Goal: Task Accomplishment & Management: Manage account settings

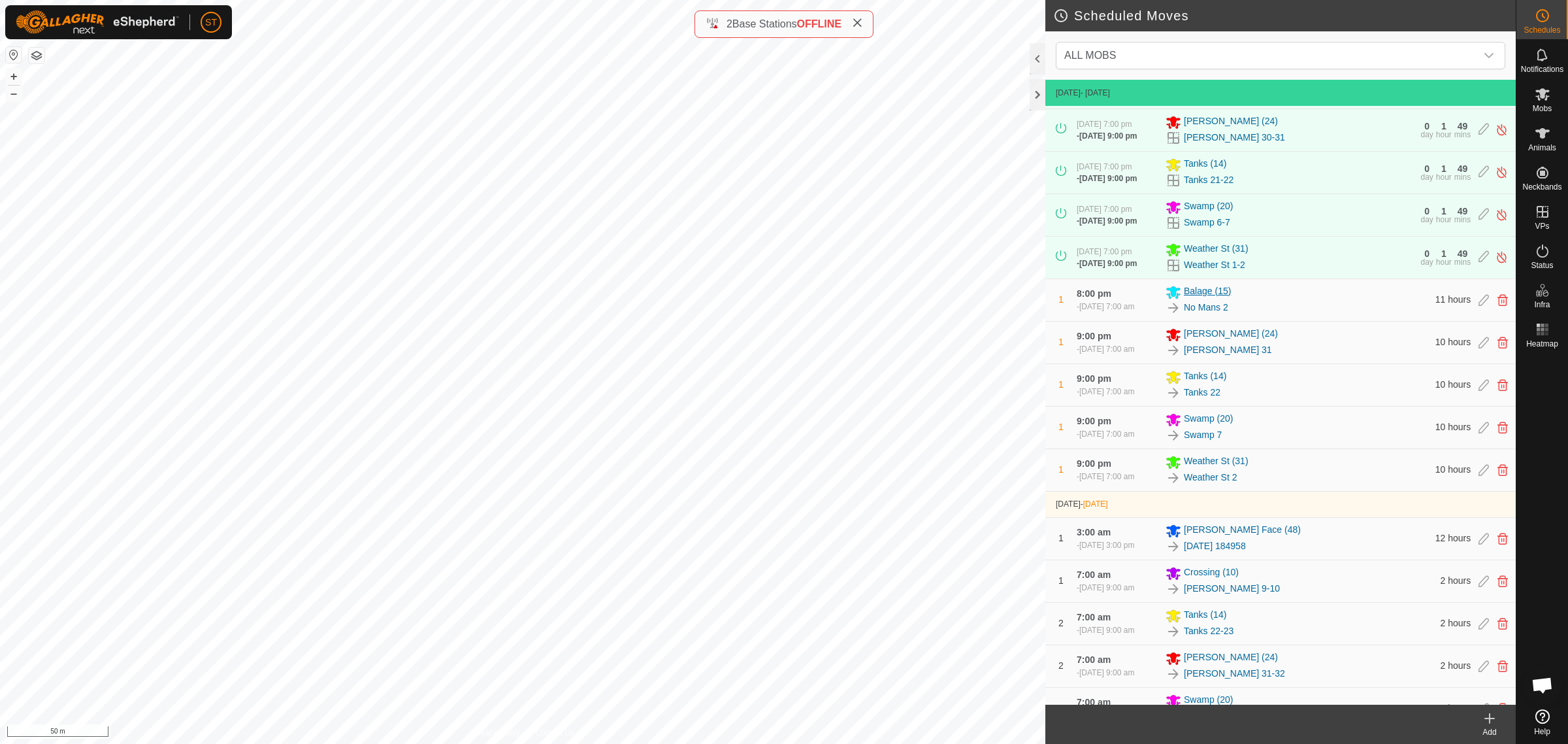
scroll to position [82, 0]
click at [1542, 257] on icon at bounding box center [1543, 251] width 16 height 16
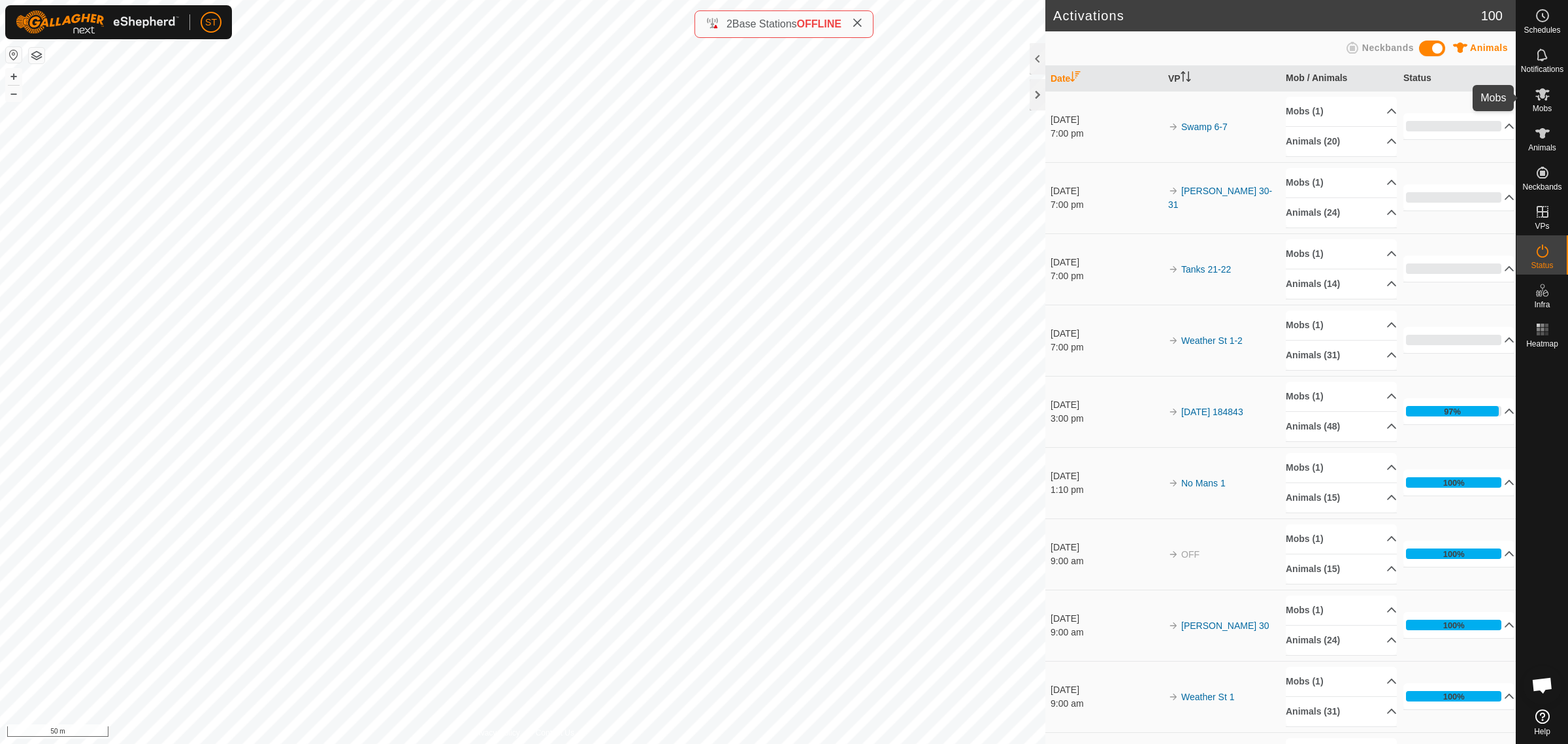
click at [1541, 96] on icon at bounding box center [1542, 94] width 14 height 13
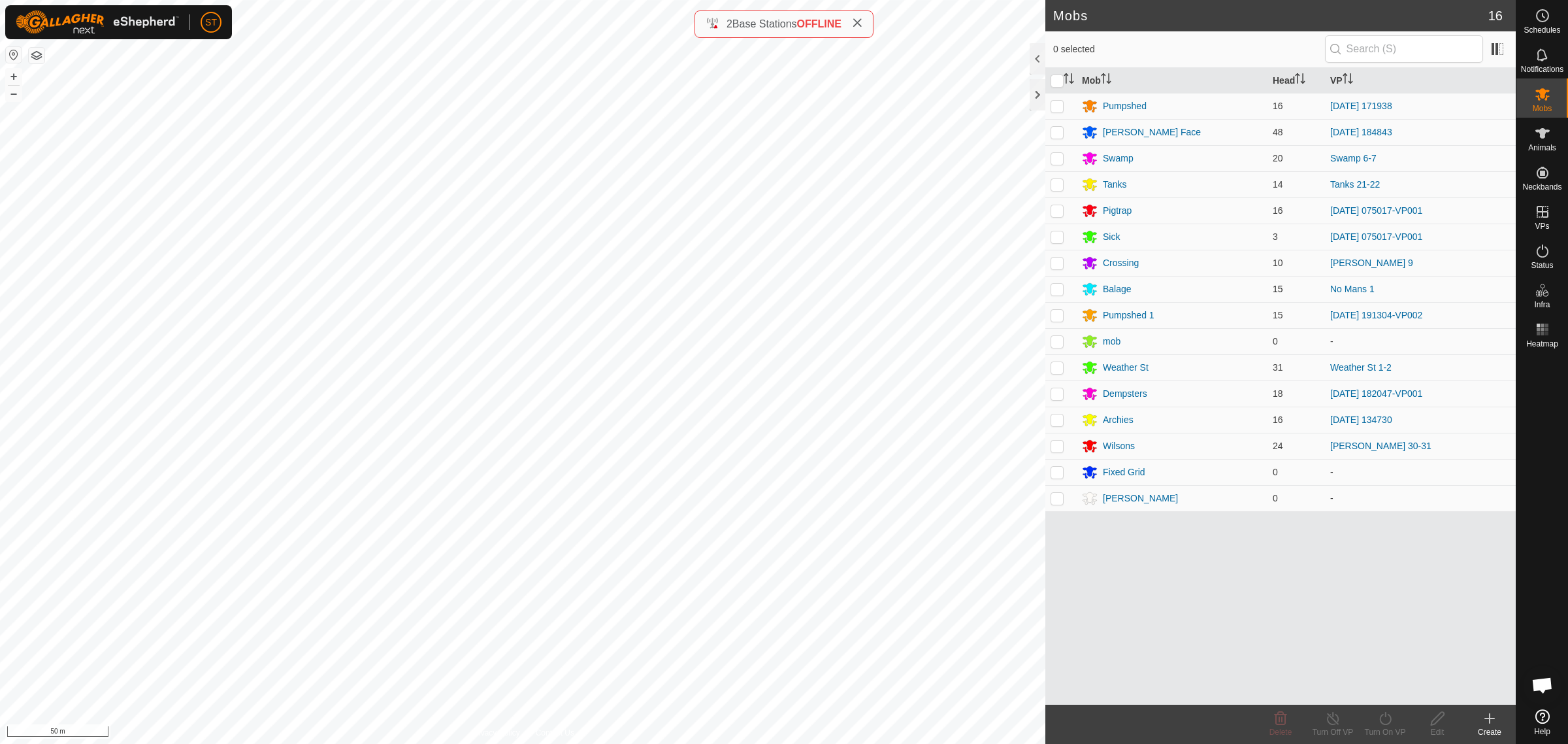
click at [1056, 288] on p-checkbox at bounding box center [1057, 288] width 13 height 10
checkbox input "true"
click at [1380, 723] on icon at bounding box center [1385, 718] width 12 height 13
click at [1385, 691] on link "Now" at bounding box center [1423, 690] width 129 height 26
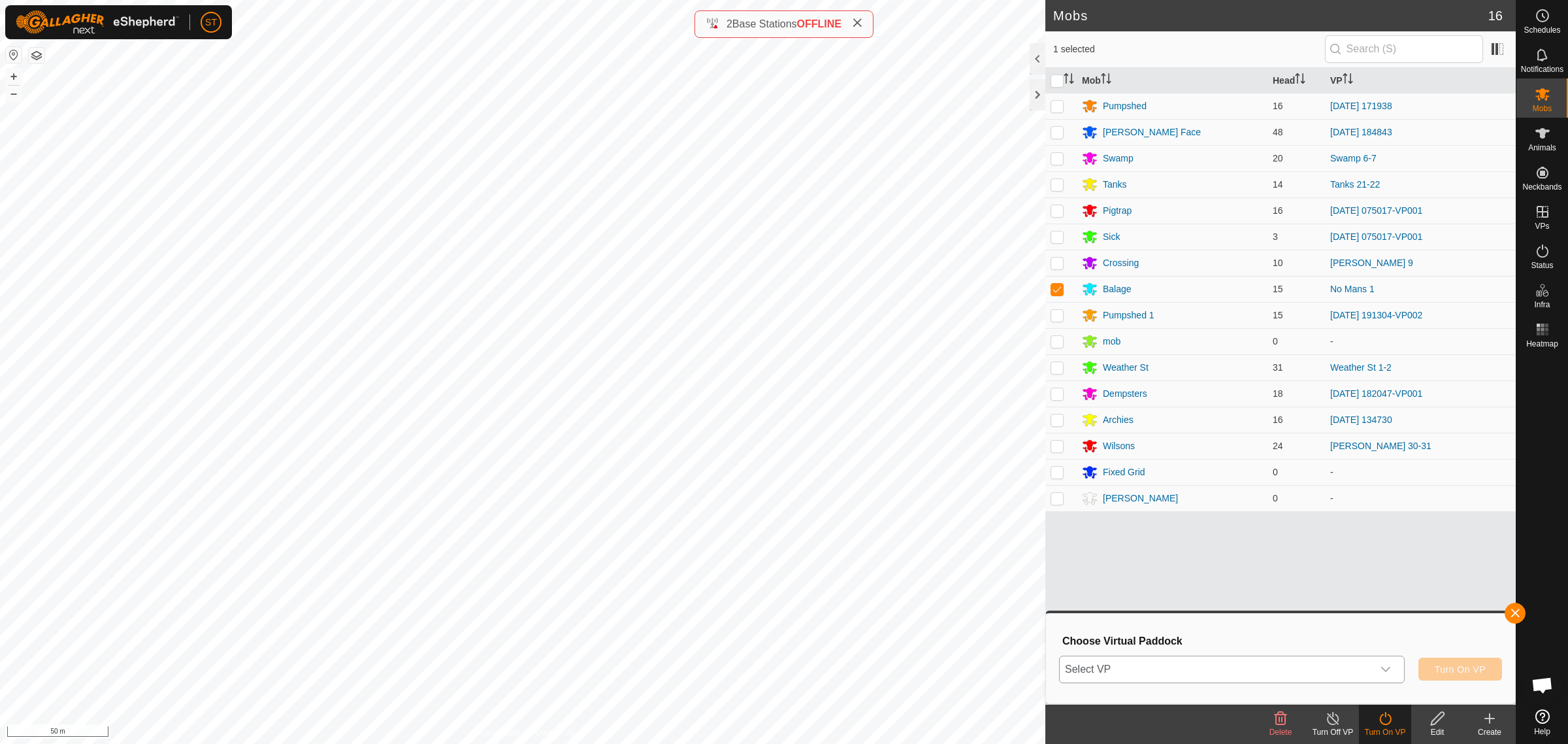
click at [1390, 670] on div "dropdown trigger" at bounding box center [1385, 669] width 26 height 26
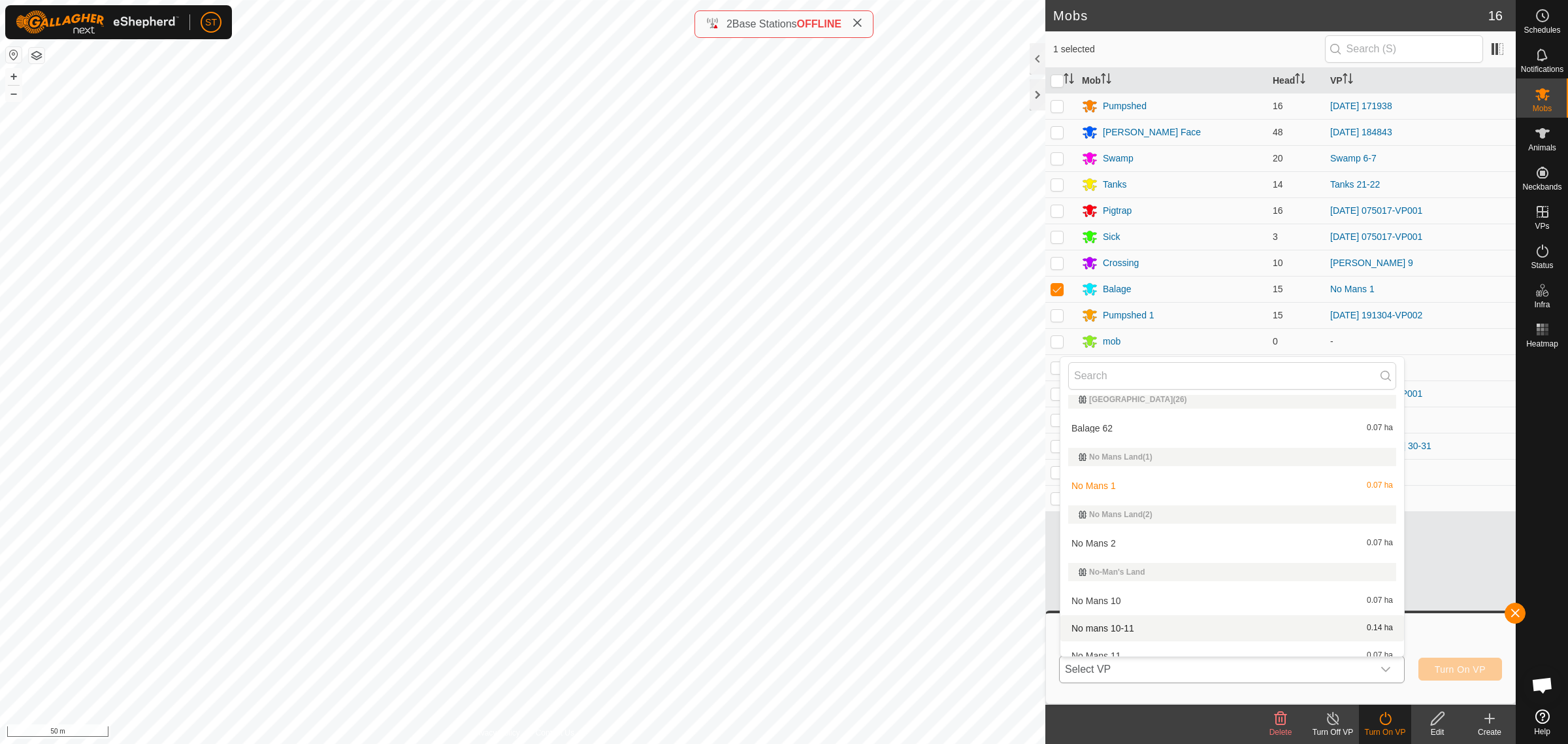
scroll to position [10293, 0]
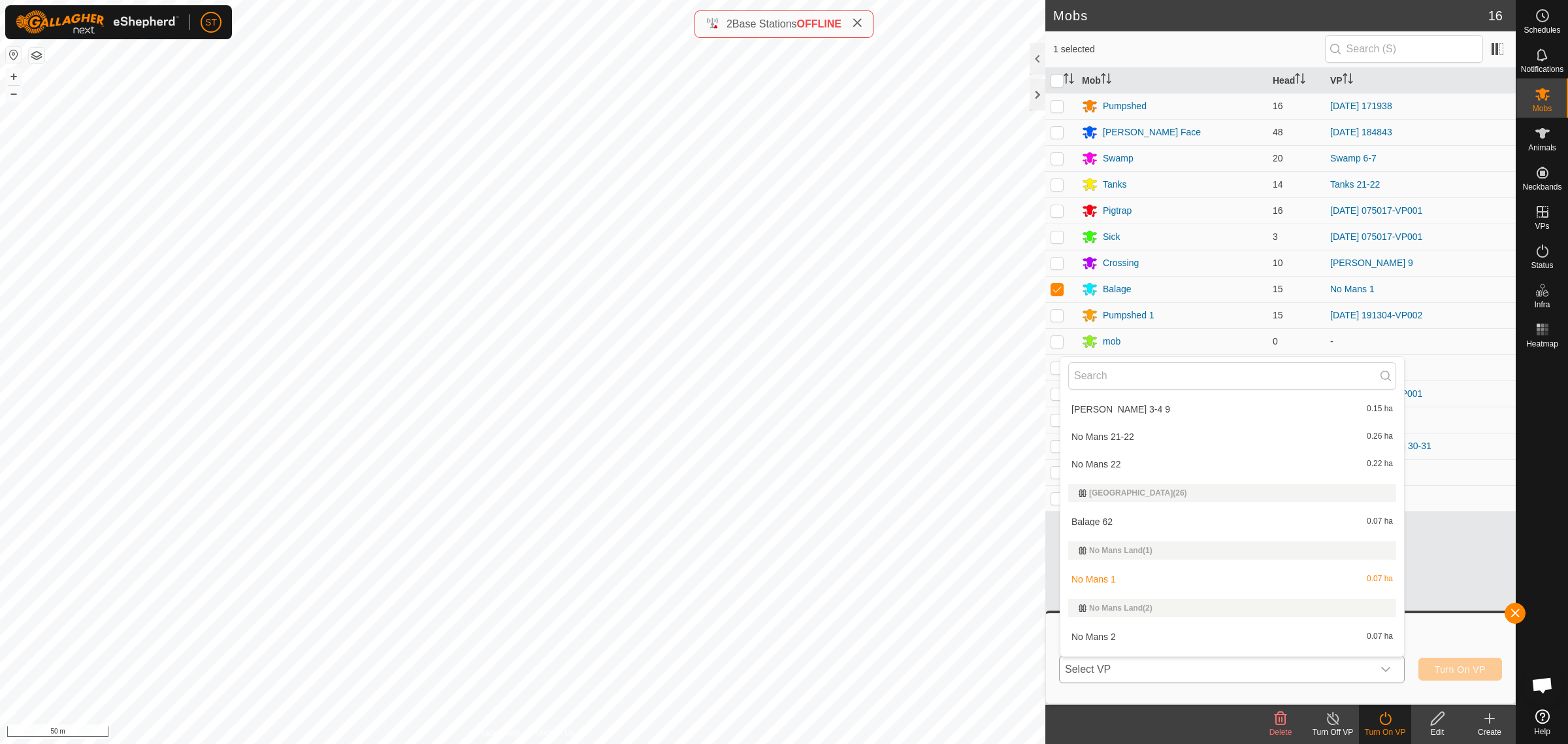
click at [1101, 626] on li "No Mans 2 0.07 ha" at bounding box center [1232, 636] width 344 height 26
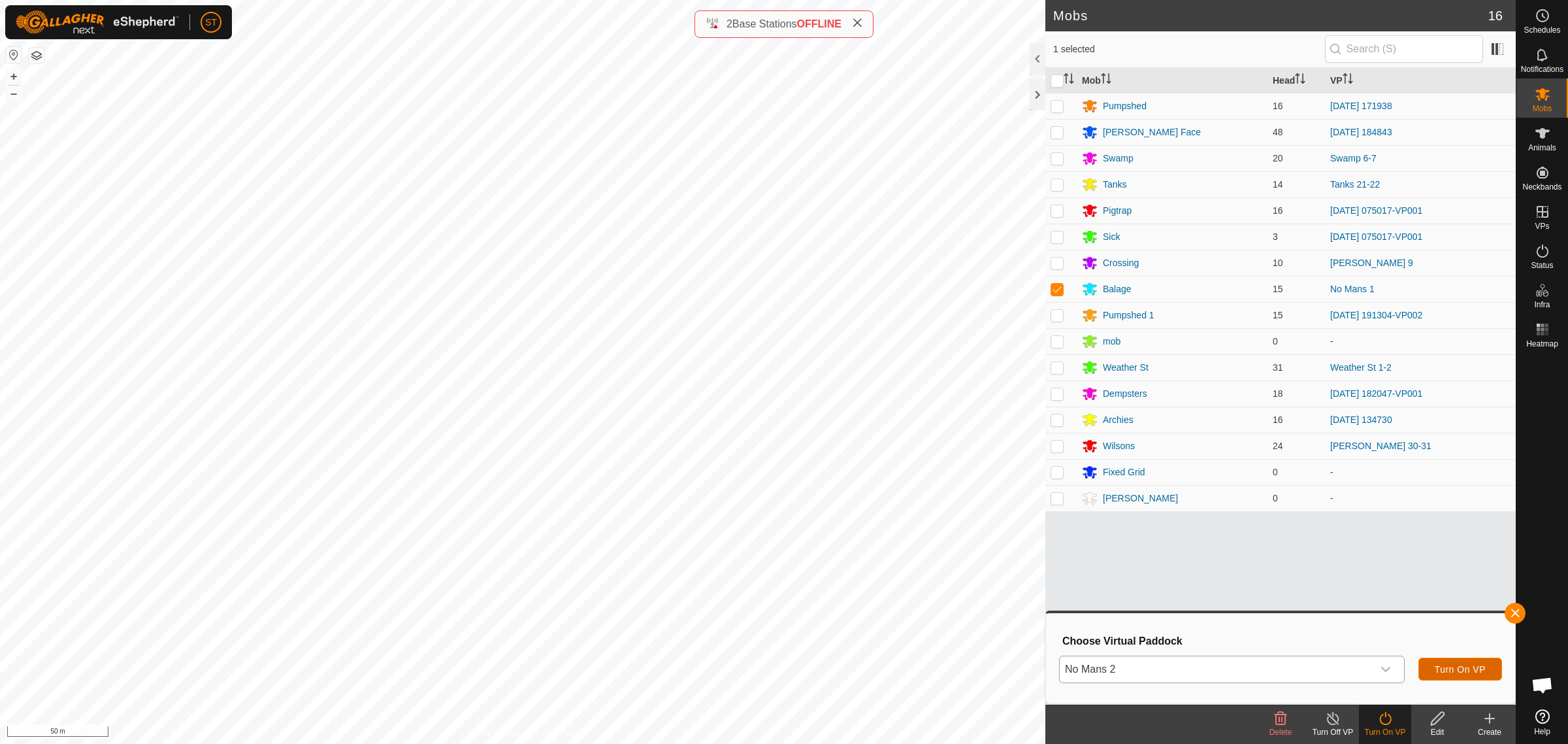
click at [1443, 671] on span "Turn On VP" at bounding box center [1460, 669] width 51 height 10
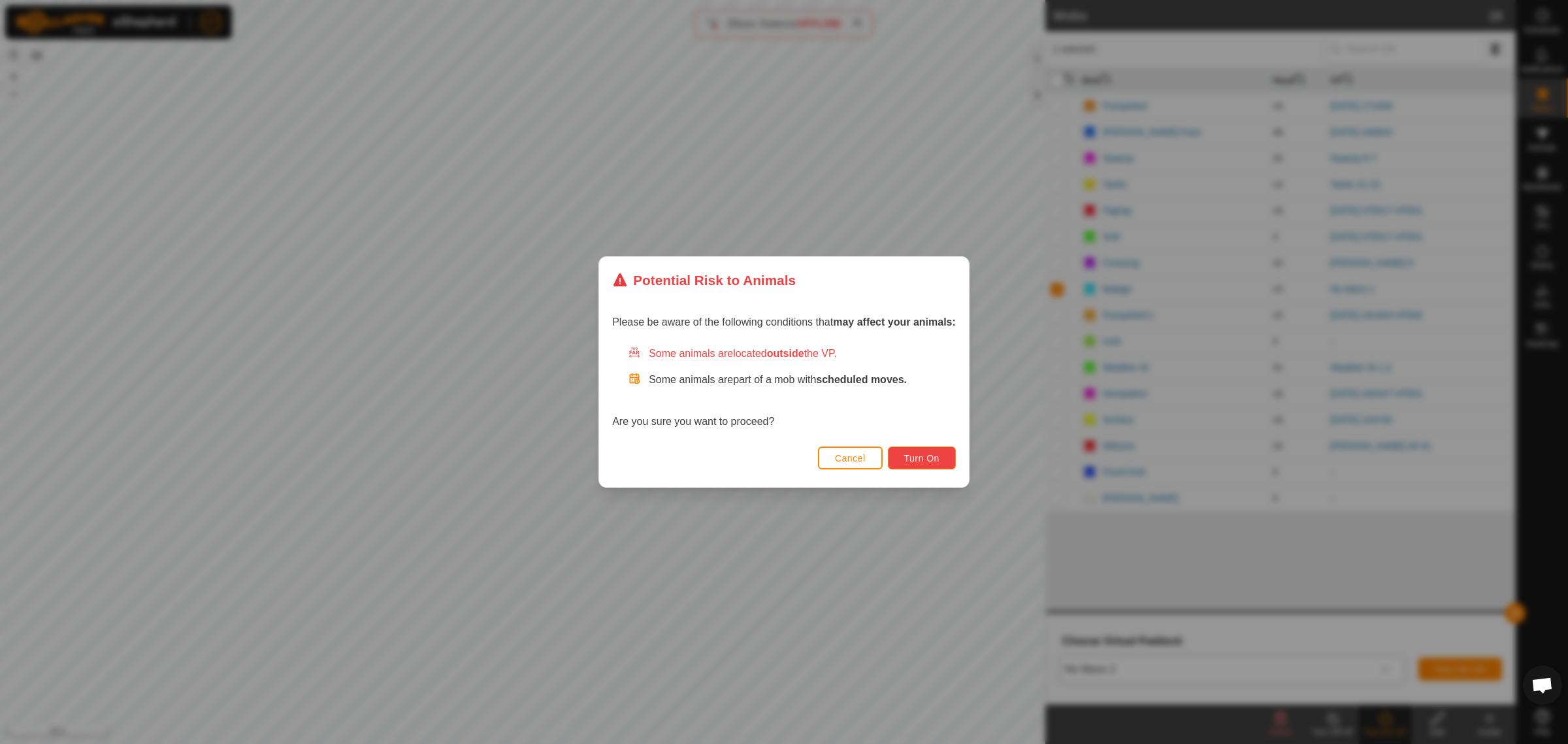
click at [922, 461] on span "Turn On" at bounding box center [922, 458] width 36 height 10
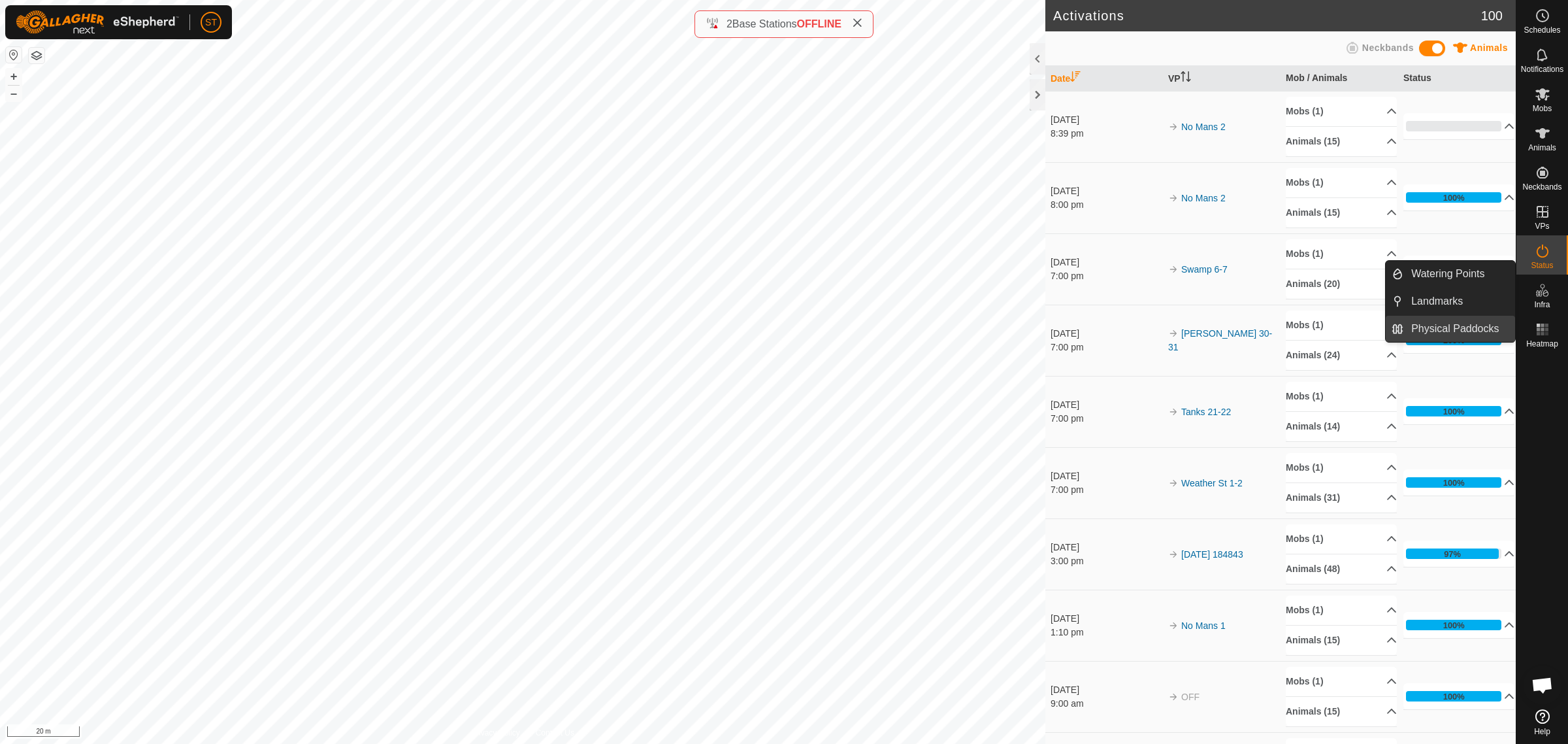
click at [1456, 327] on link "Physical Paddocks" at bounding box center [1459, 328] width 112 height 26
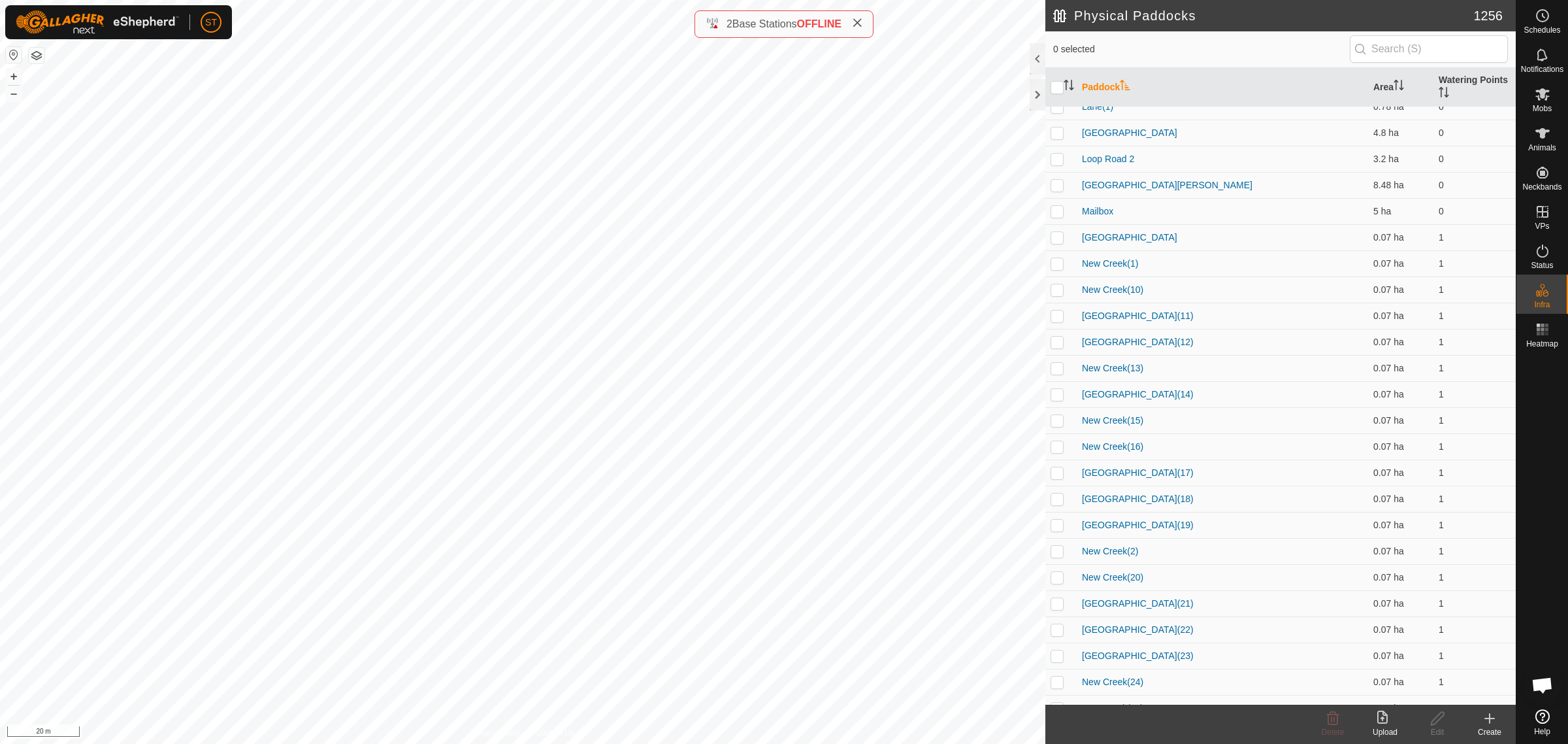
scroll to position [16337, 0]
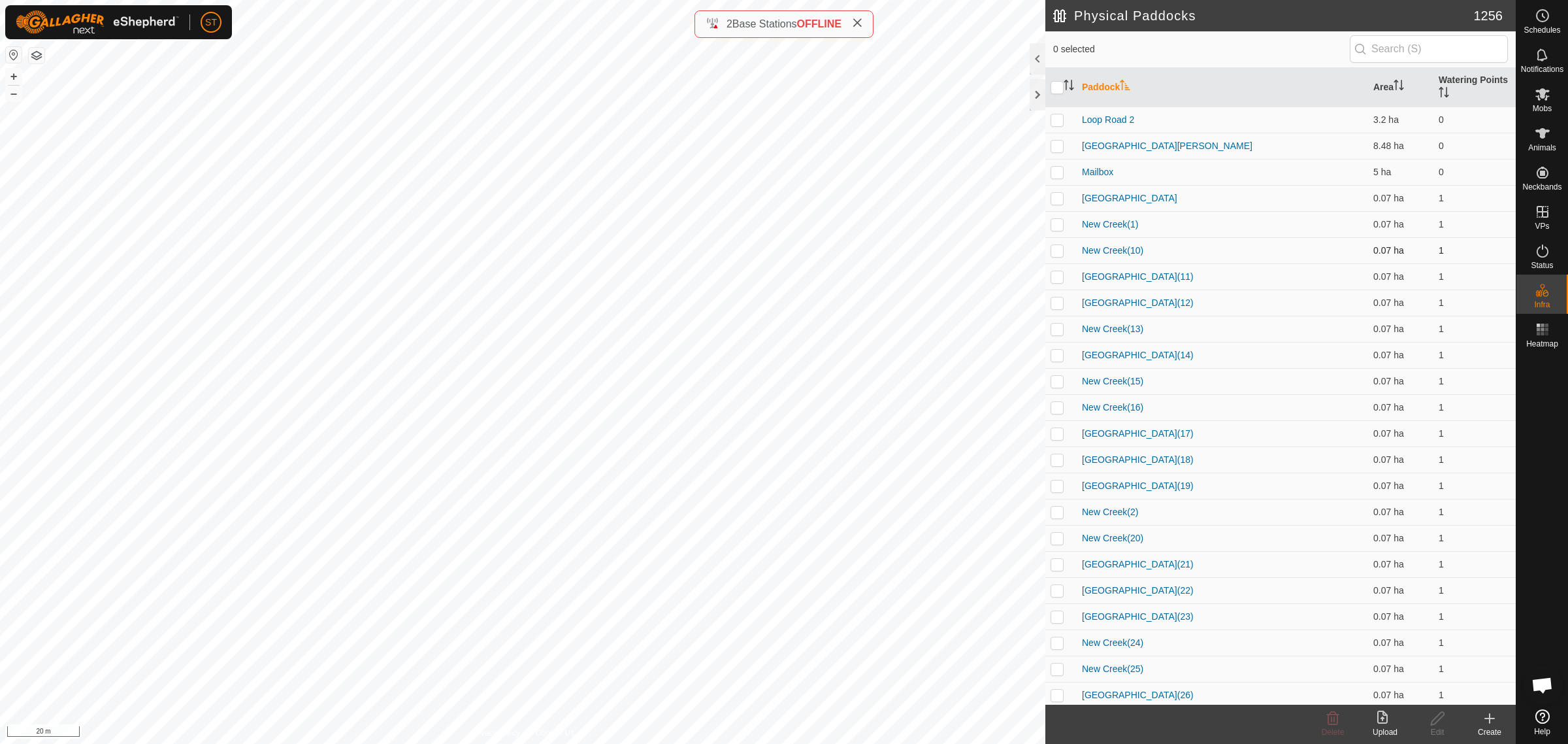
click at [1055, 252] on p-checkbox at bounding box center [1057, 250] width 13 height 10
checkbox input "false"
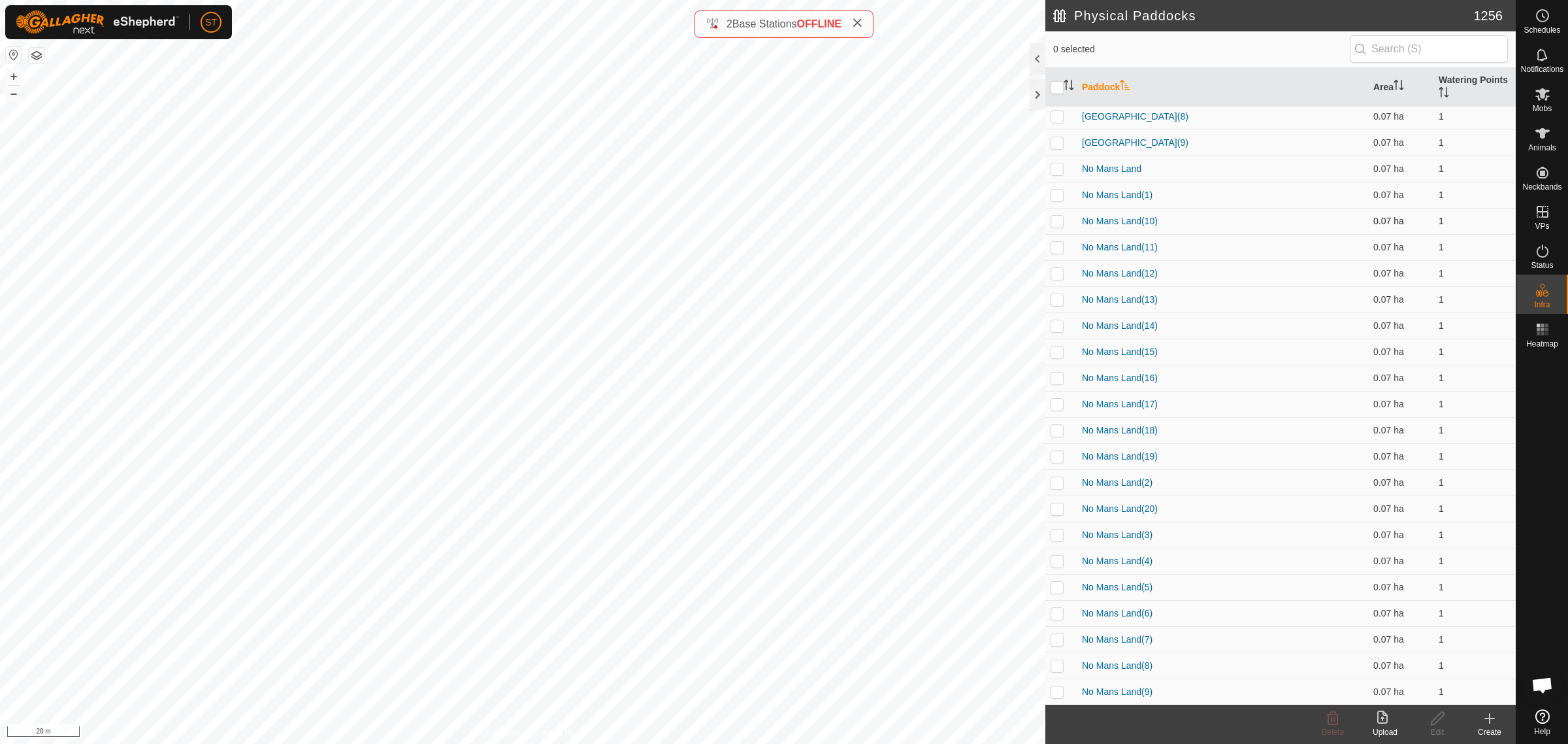
scroll to position [16990, 0]
click at [1057, 276] on p-checkbox at bounding box center [1057, 276] width 13 height 10
checkbox input "false"
click at [1057, 250] on p-checkbox at bounding box center [1057, 250] width 13 height 10
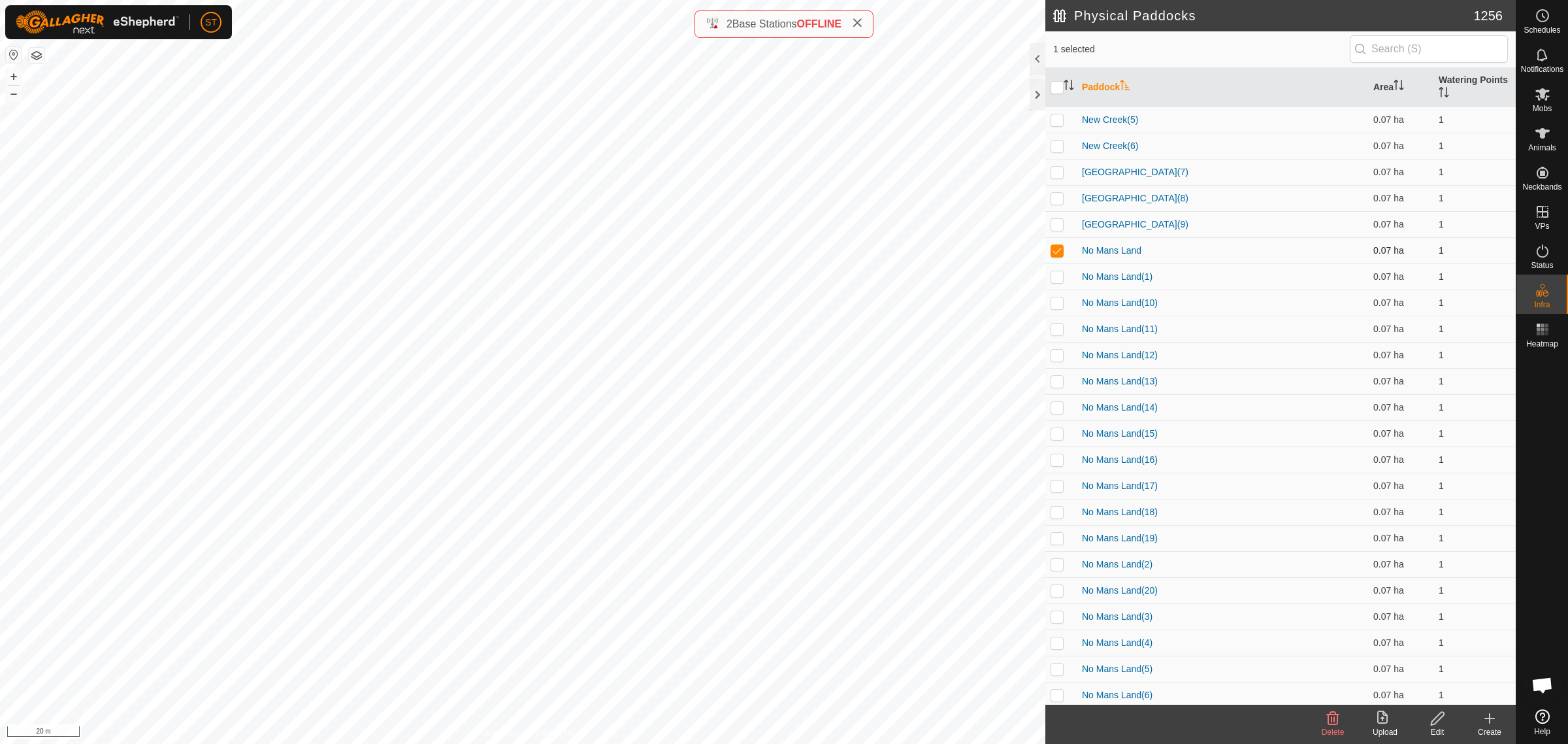
click at [1057, 252] on p-checkbox at bounding box center [1057, 250] width 13 height 10
click at [1056, 249] on p-checkbox at bounding box center [1057, 250] width 13 height 10
checkbox input "false"
click at [1056, 332] on p-checkbox at bounding box center [1057, 329] width 13 height 10
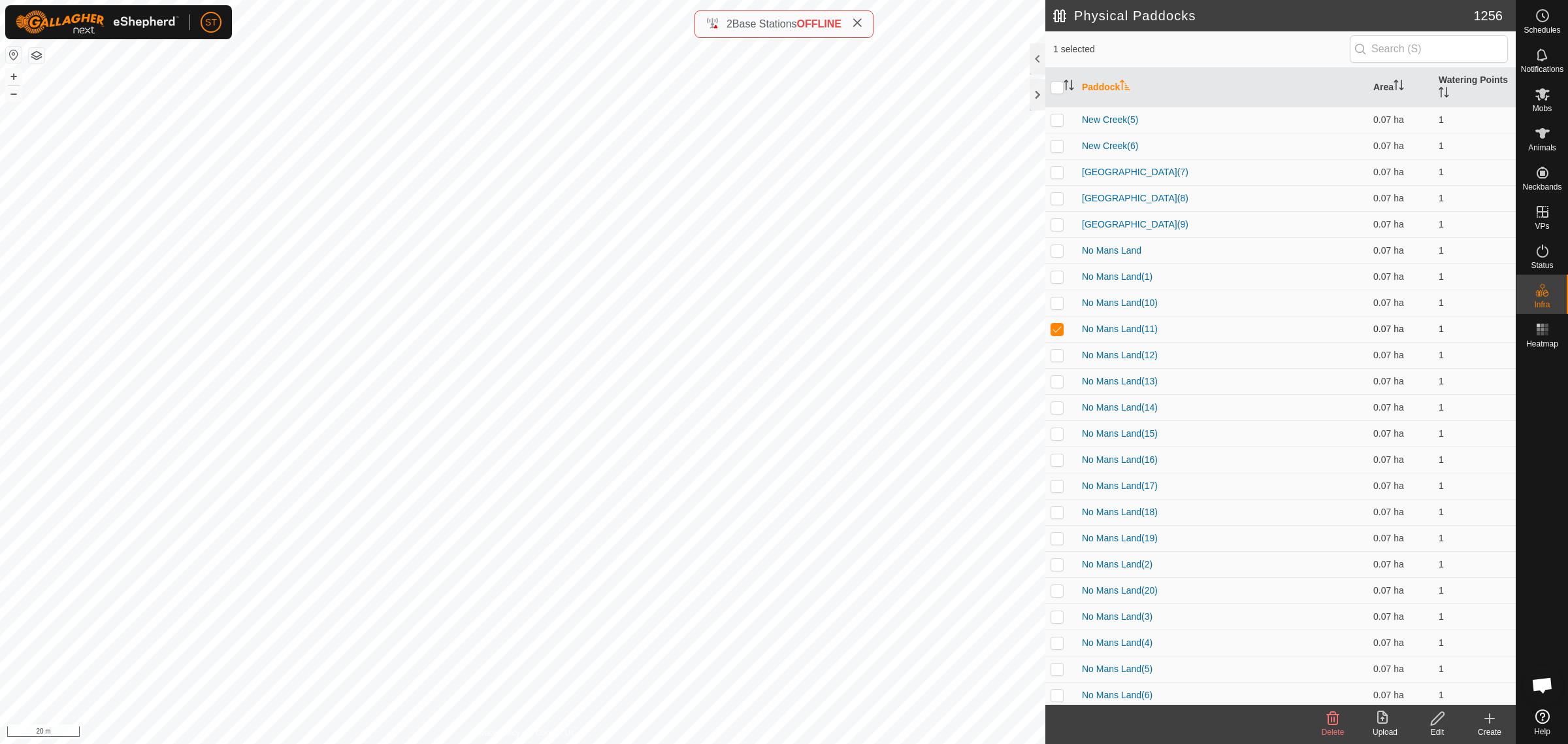
click at [1056, 331] on p-checkbox at bounding box center [1057, 329] width 13 height 10
checkbox input "false"
click at [1056, 304] on p-checkbox at bounding box center [1057, 303] width 13 height 10
checkbox input "false"
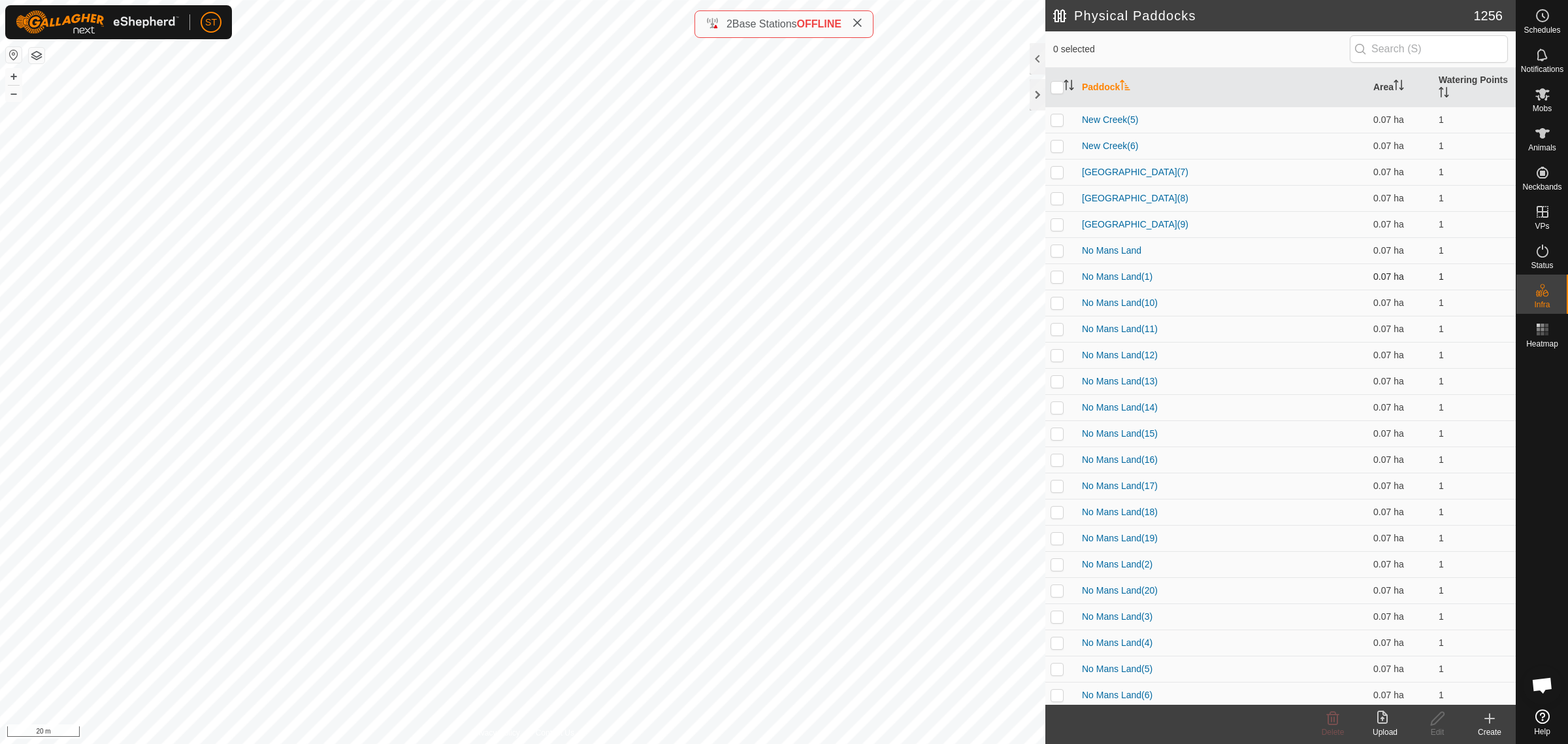
click at [1055, 276] on p-checkbox at bounding box center [1057, 276] width 13 height 10
checkbox input "false"
click at [1057, 564] on p-checkbox at bounding box center [1057, 564] width 13 height 10
checkbox input "true"
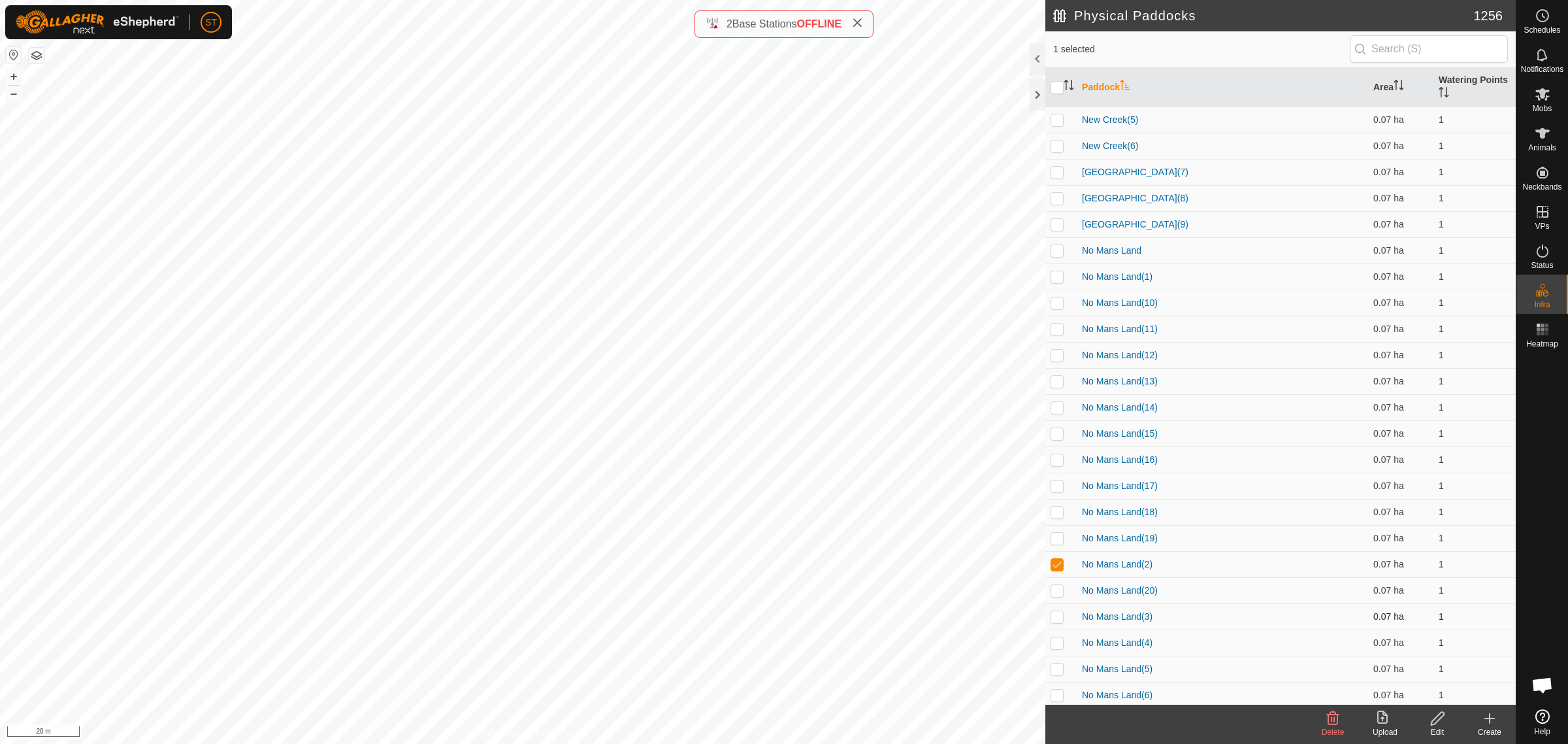
click at [1058, 616] on p-checkbox at bounding box center [1057, 616] width 13 height 10
click at [1058, 615] on p-checkbox at bounding box center [1057, 616] width 13 height 10
checkbox input "false"
click at [1055, 562] on p-checkbox at bounding box center [1057, 564] width 13 height 10
checkbox input "false"
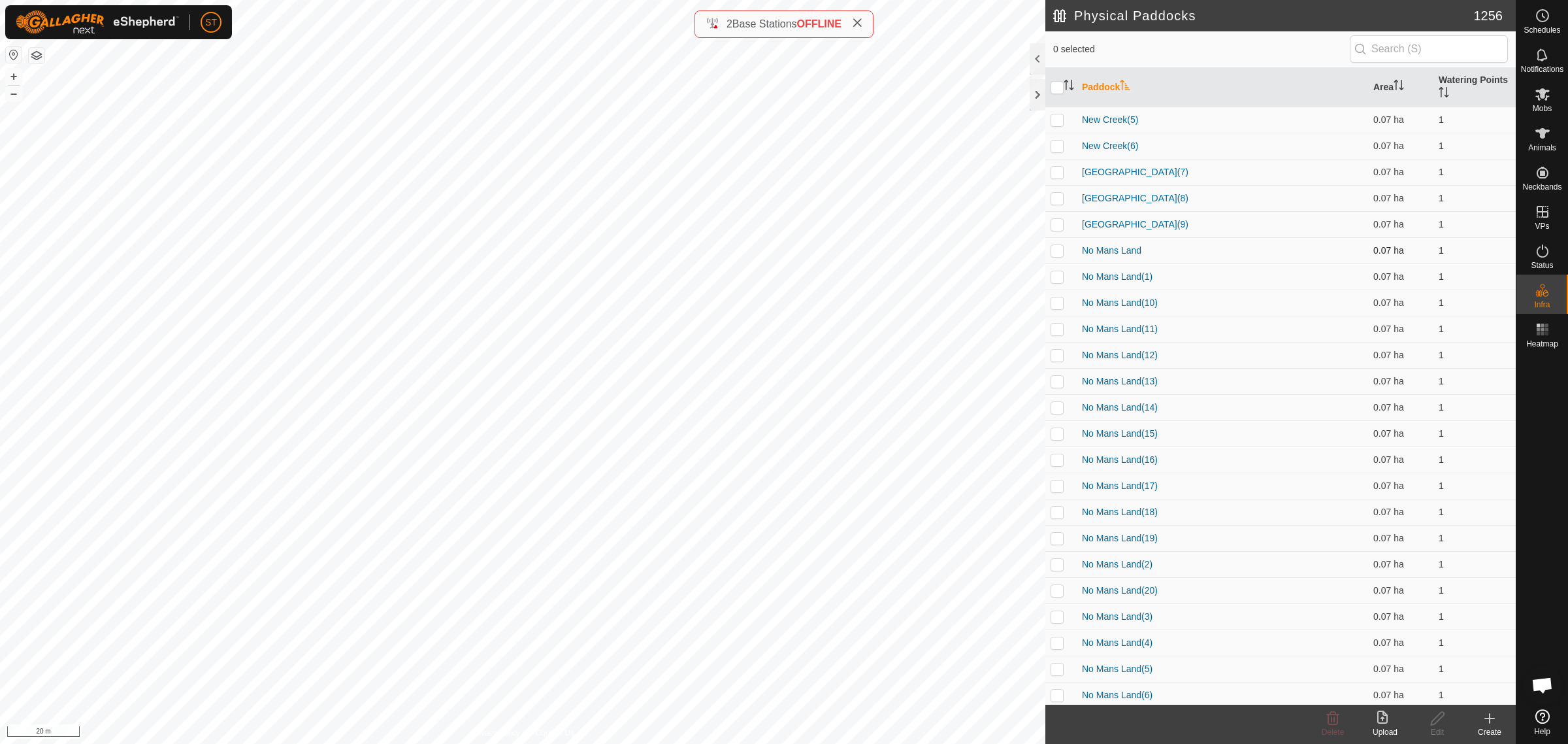
click at [1052, 247] on p-checkbox at bounding box center [1057, 250] width 13 height 10
checkbox input "false"
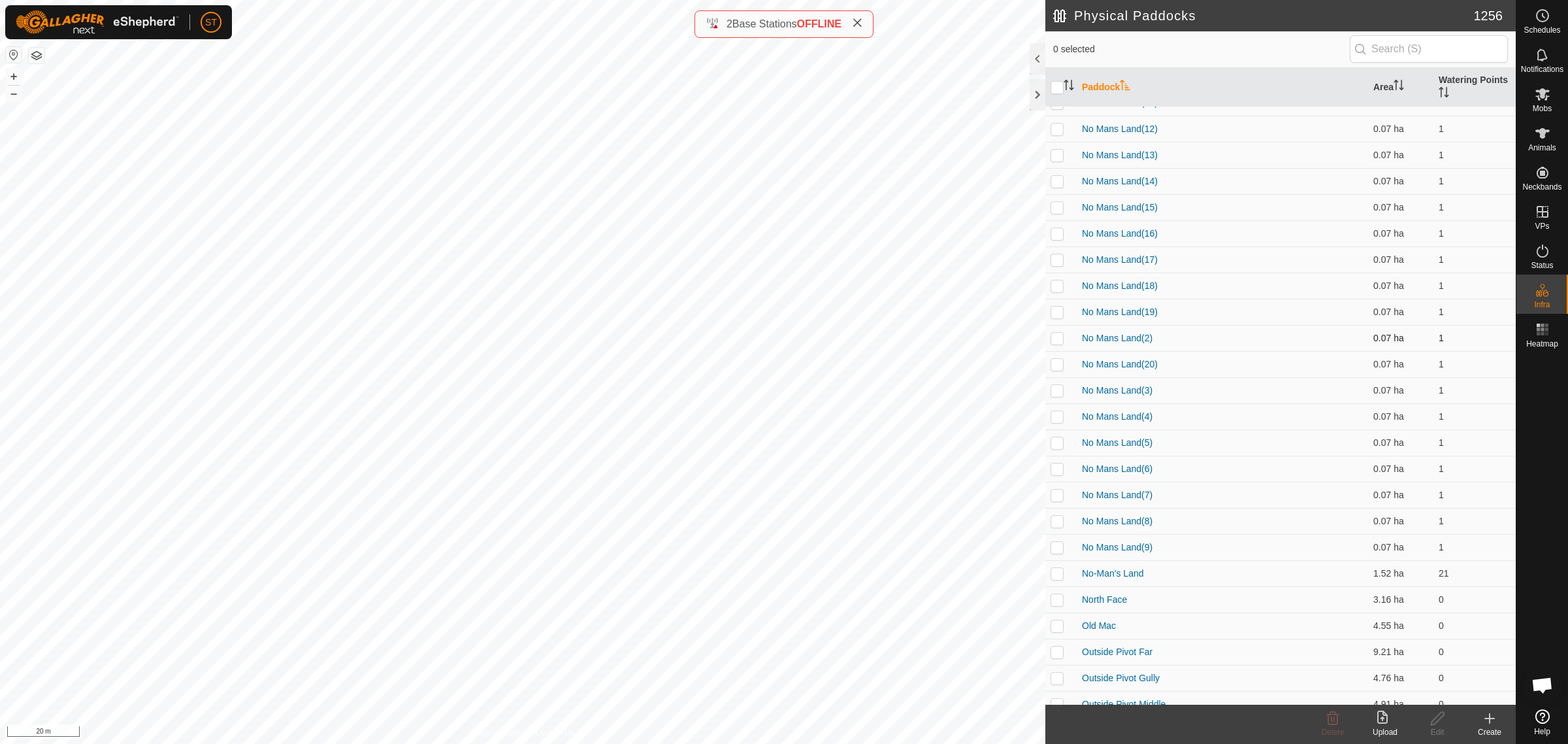
scroll to position [17235, 0]
click at [1054, 557] on p-checkbox at bounding box center [1057, 554] width 13 height 10
click at [1334, 720] on icon at bounding box center [1333, 718] width 13 height 13
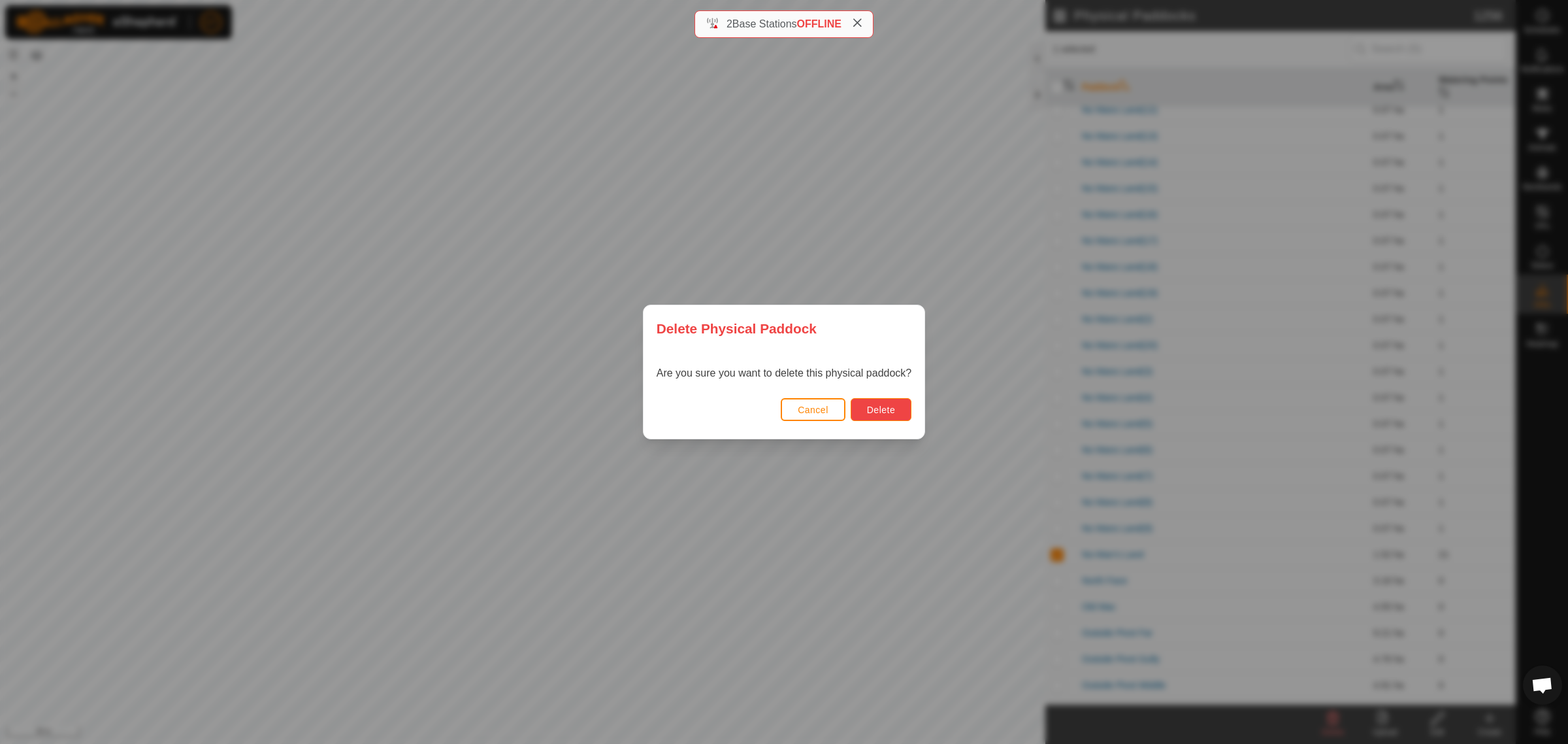
click at [863, 410] on button "Delete" at bounding box center [881, 409] width 61 height 23
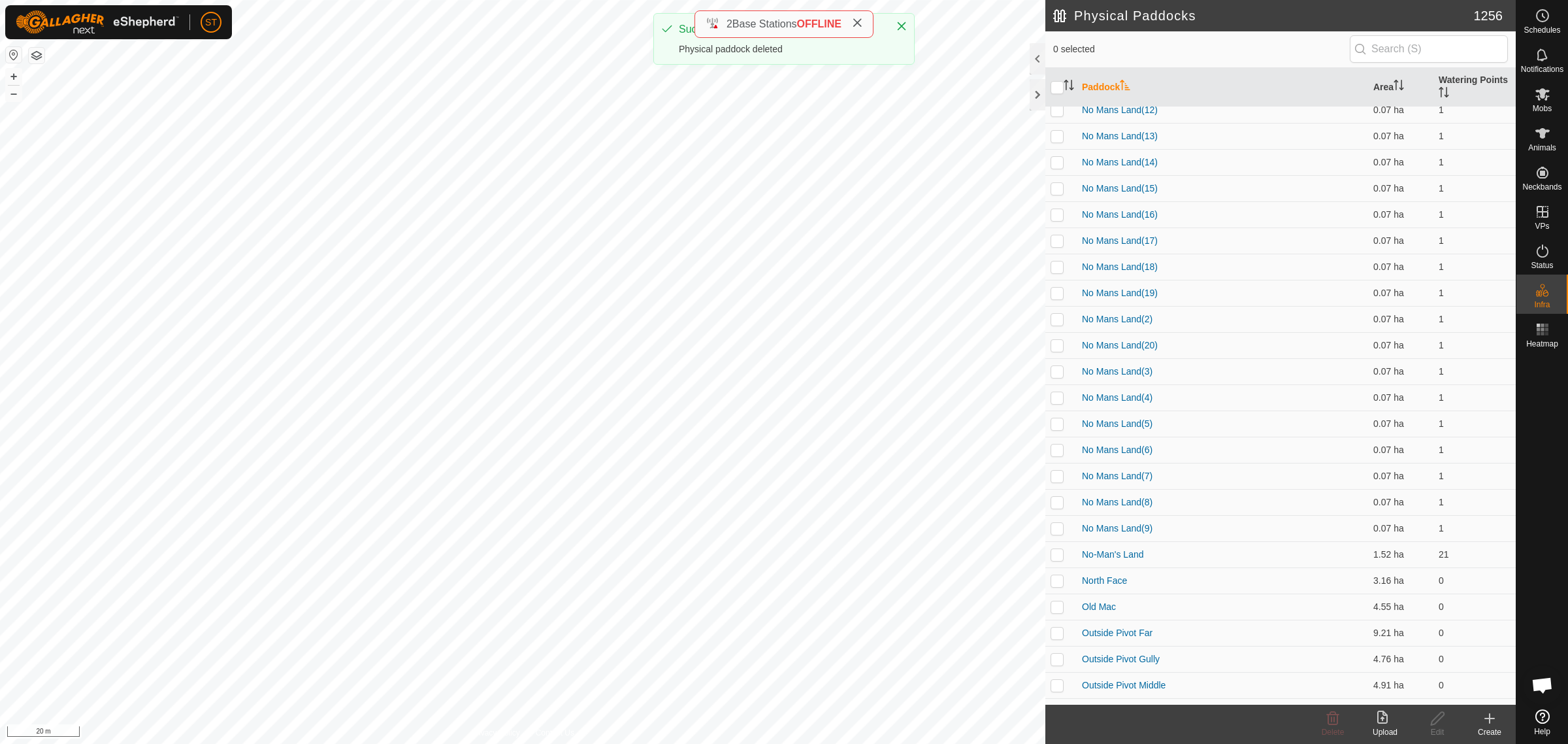
checkbox input "false"
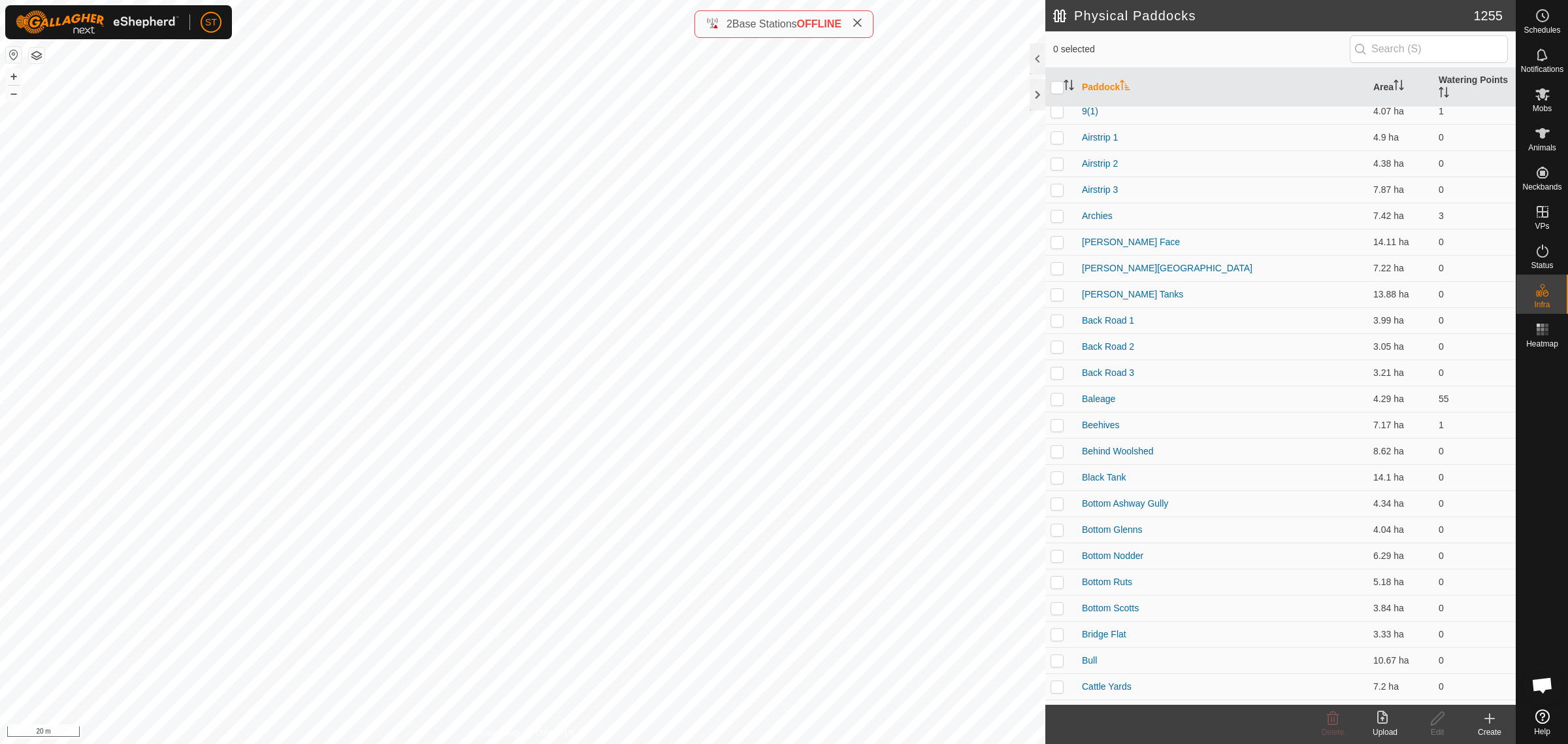
scroll to position [1020, 0]
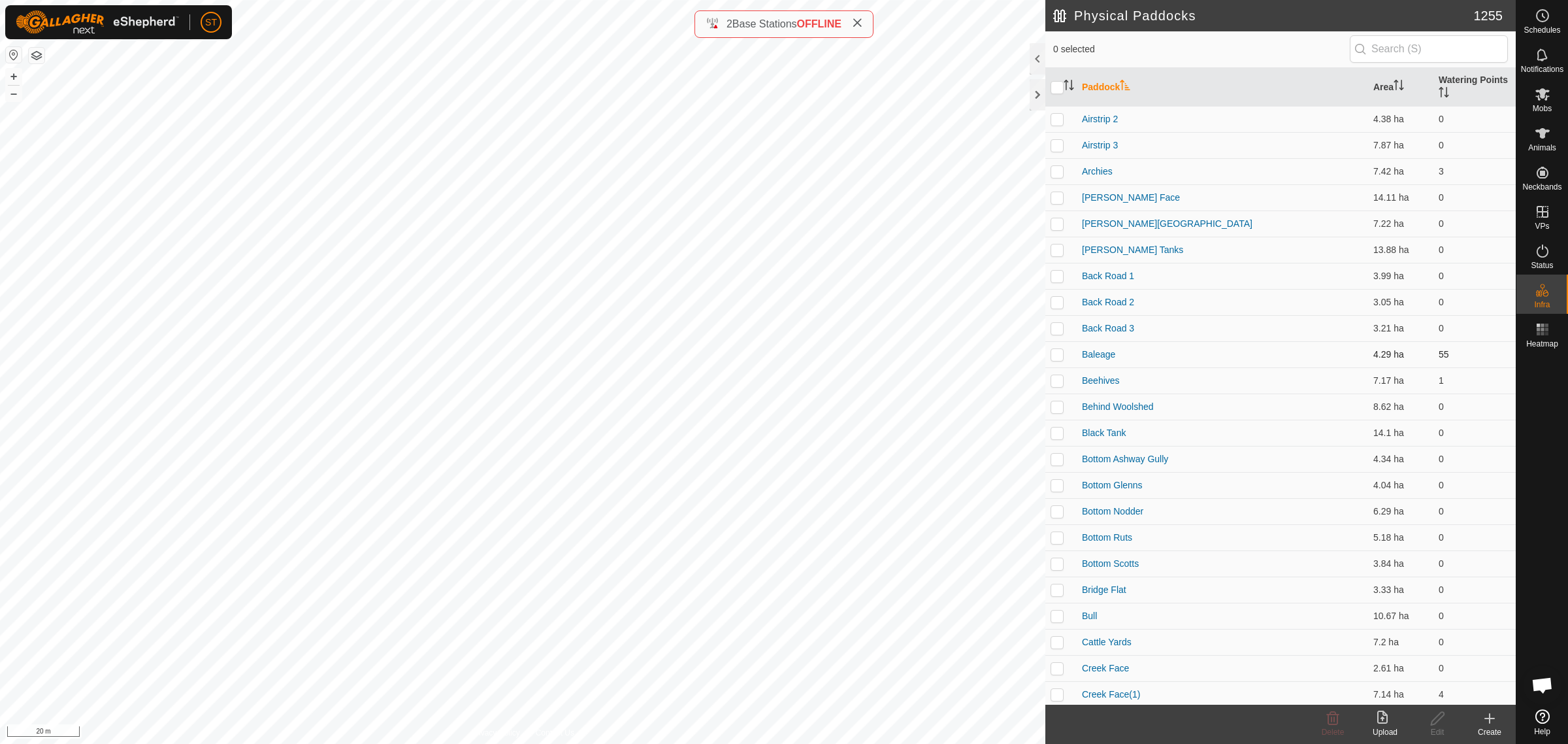
click at [1057, 354] on p-checkbox at bounding box center [1057, 354] width 13 height 10
checkbox input "false"
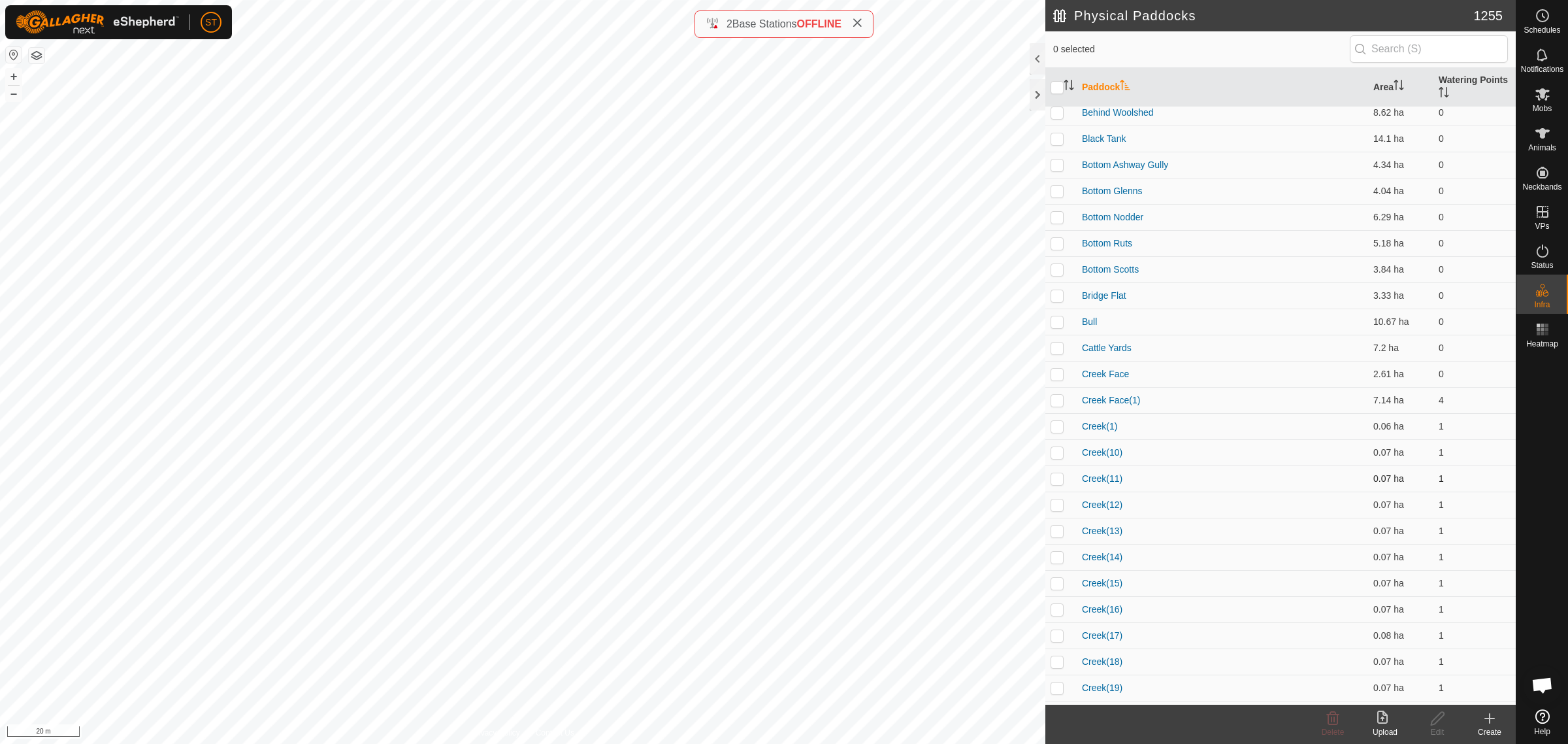
scroll to position [1347, 0]
click at [1055, 577] on p-checkbox at bounding box center [1057, 577] width 13 height 10
click at [1055, 578] on p-checkbox at bounding box center [1057, 577] width 13 height 10
checkbox input "false"
click at [1053, 549] on p-checkbox at bounding box center [1057, 550] width 13 height 10
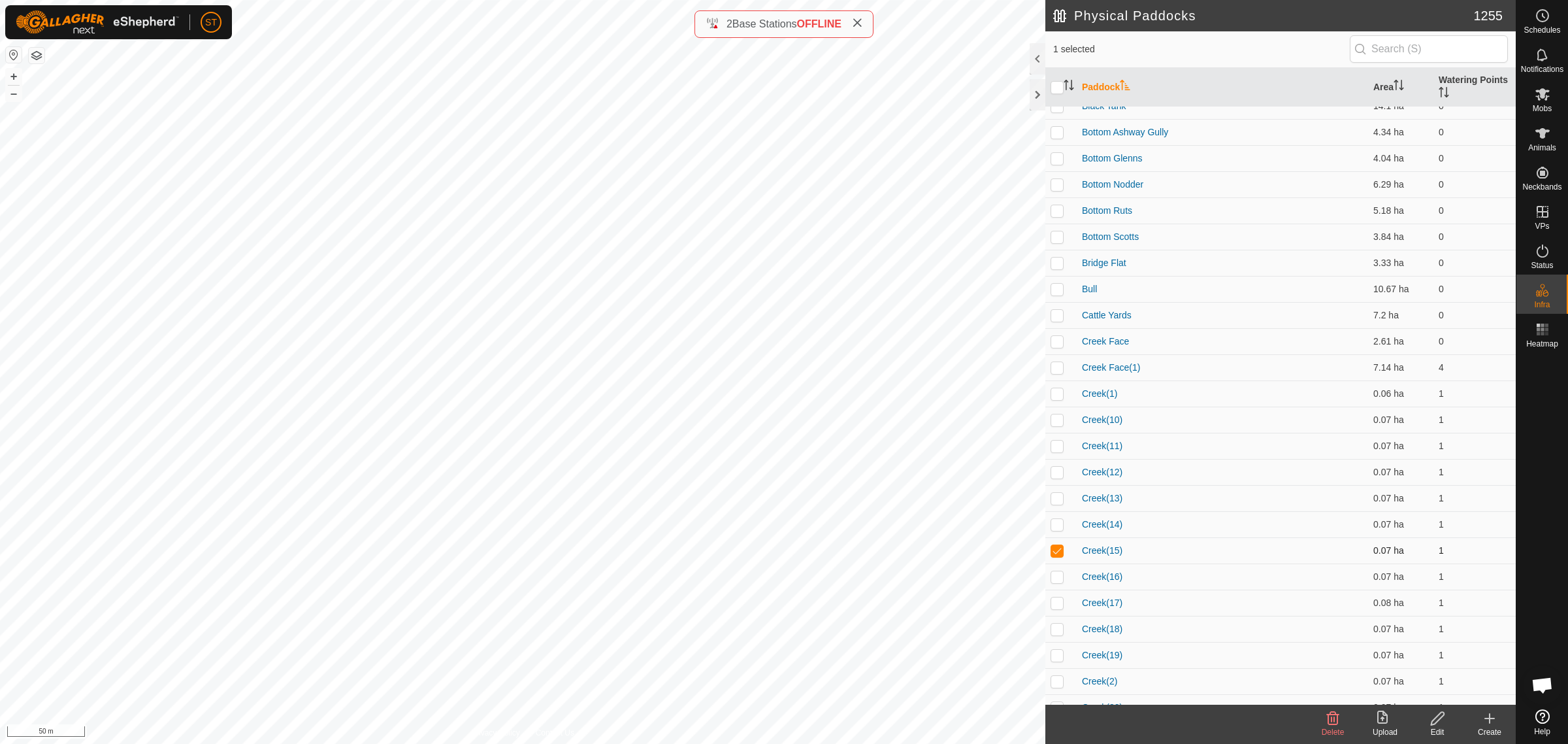
click at [1060, 552] on p-checkbox at bounding box center [1057, 550] width 13 height 10
checkbox input "false"
click at [1051, 393] on p-checkbox at bounding box center [1057, 393] width 13 height 10
checkbox input "false"
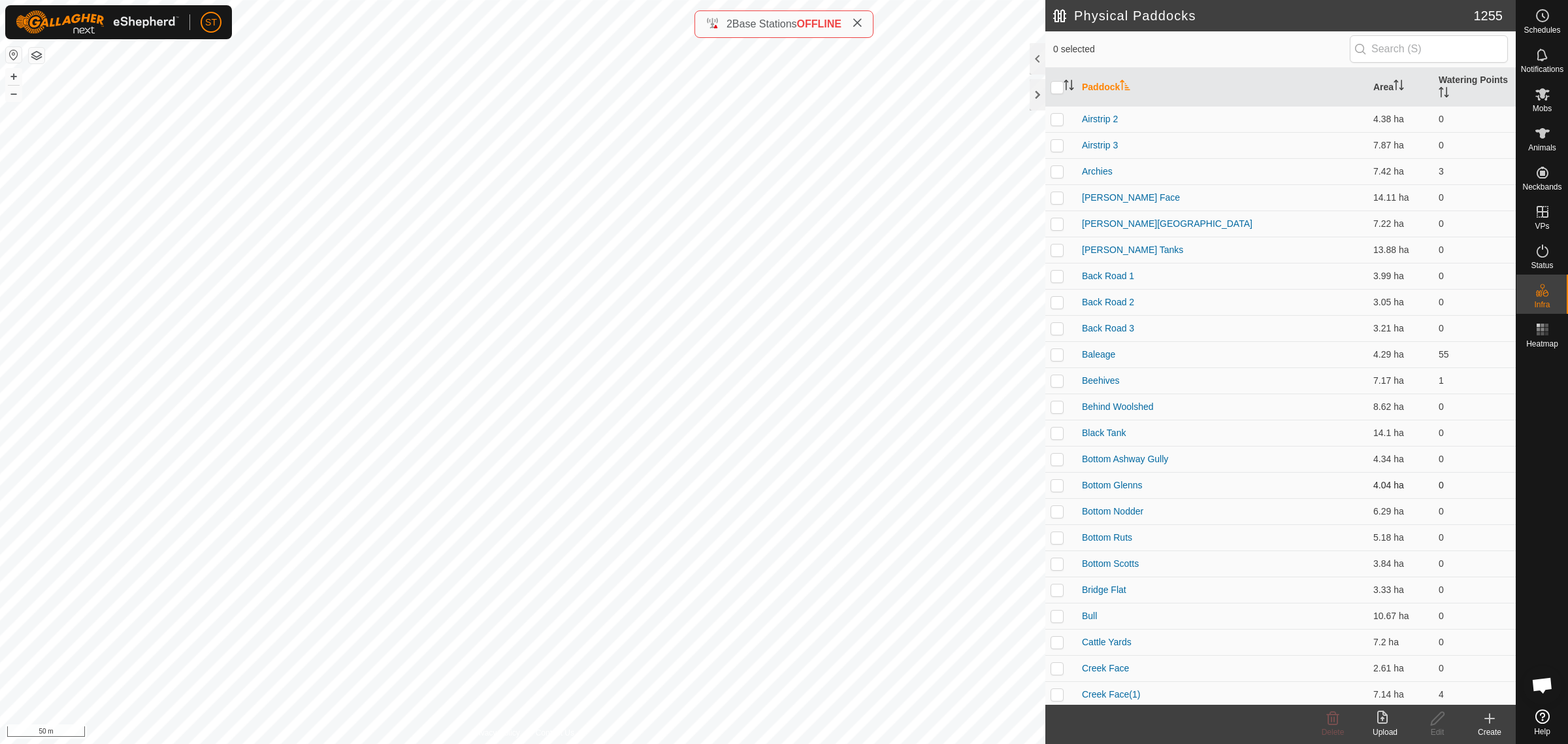
scroll to position [938, 0]
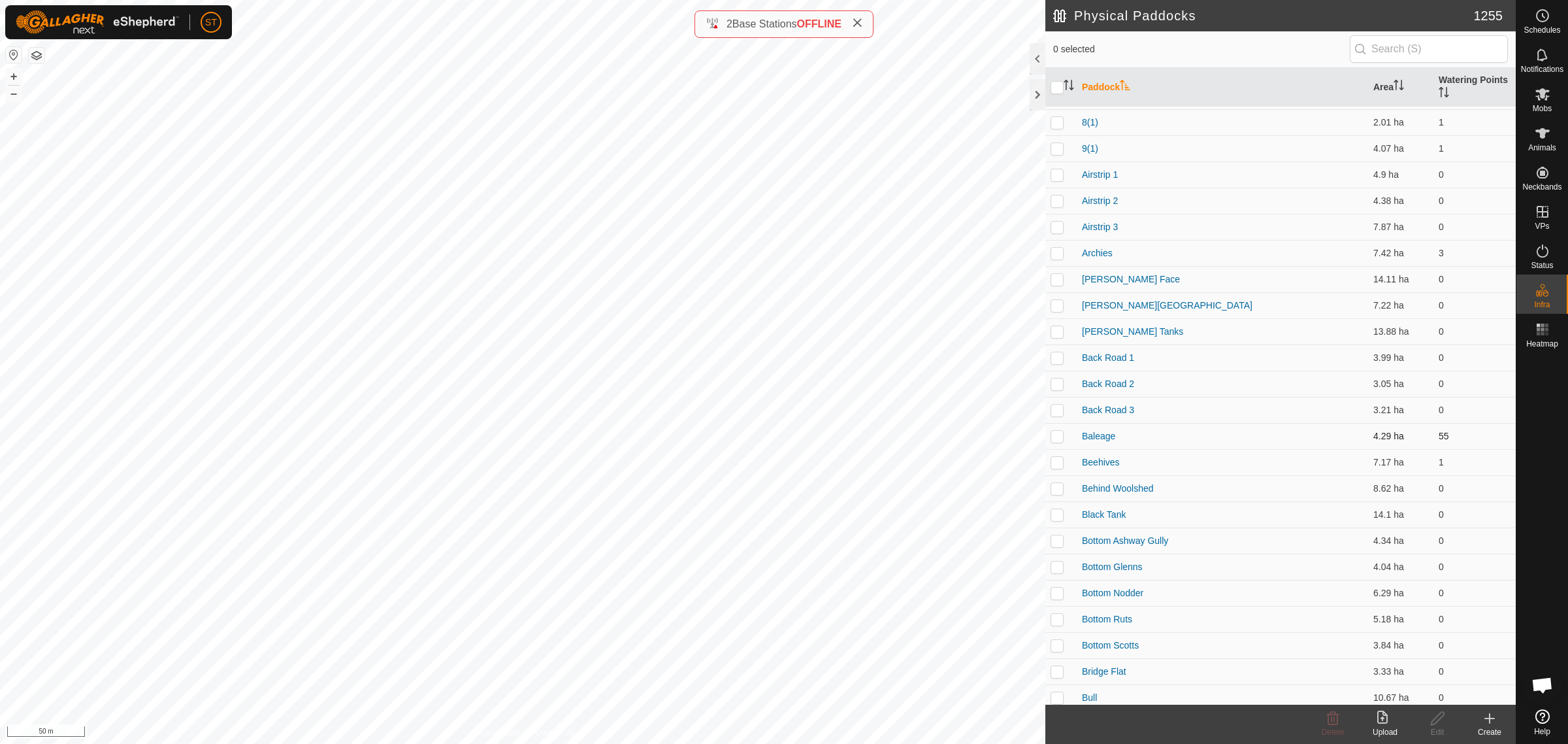
click at [1052, 436] on p-checkbox at bounding box center [1057, 435] width 13 height 10
click at [1328, 724] on icon at bounding box center [1332, 718] width 16 height 16
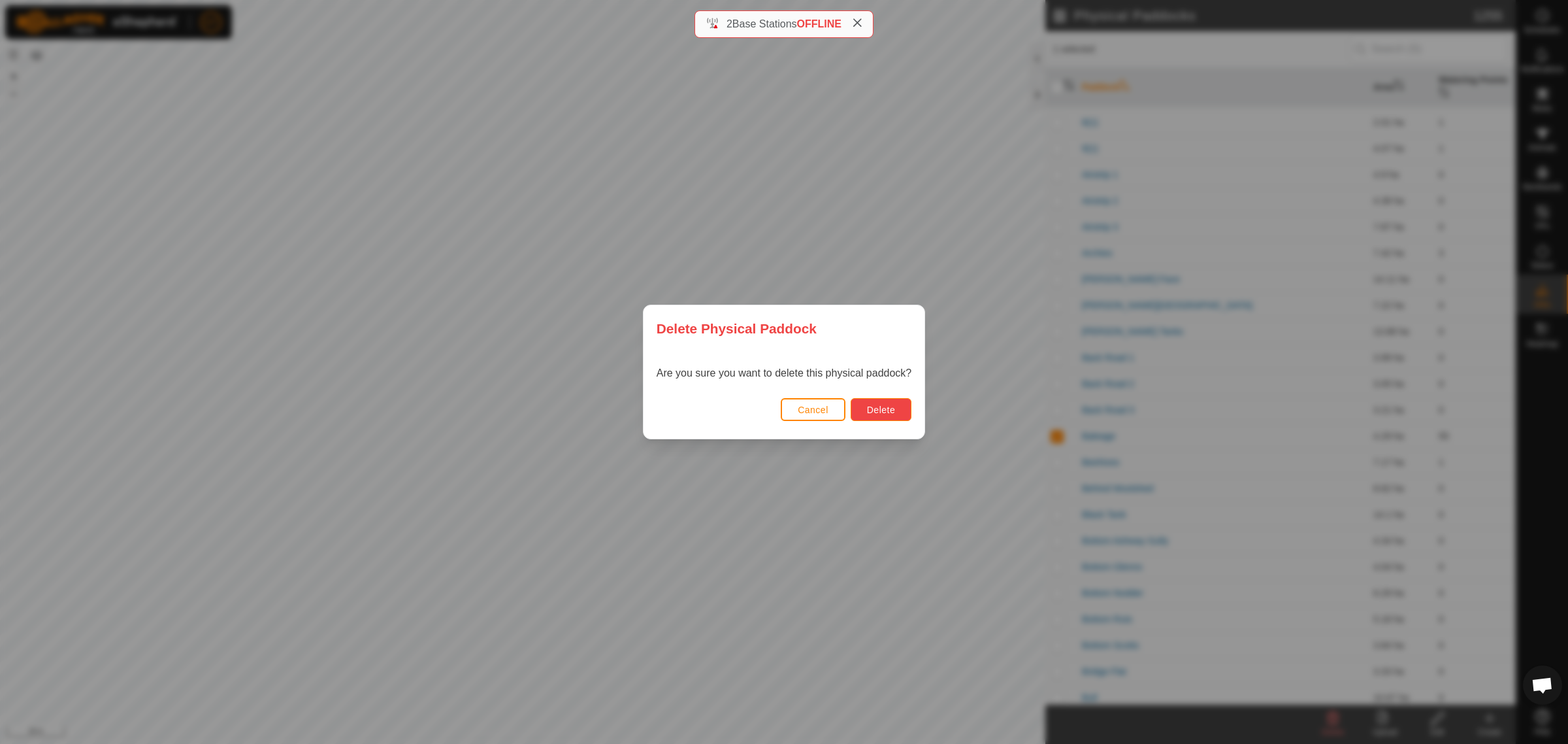
click at [869, 413] on span "Delete" at bounding box center [881, 409] width 28 height 10
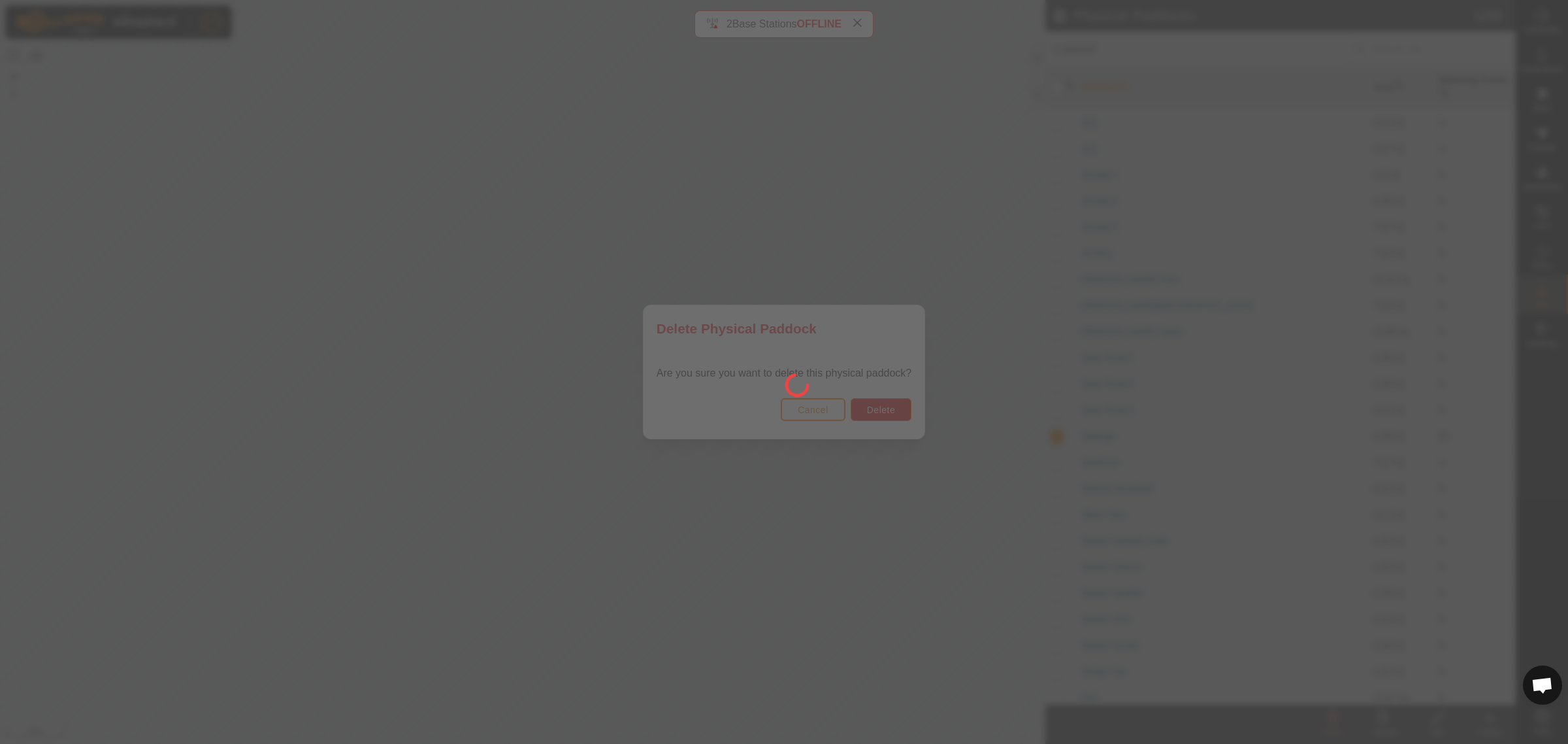
checkbox input "false"
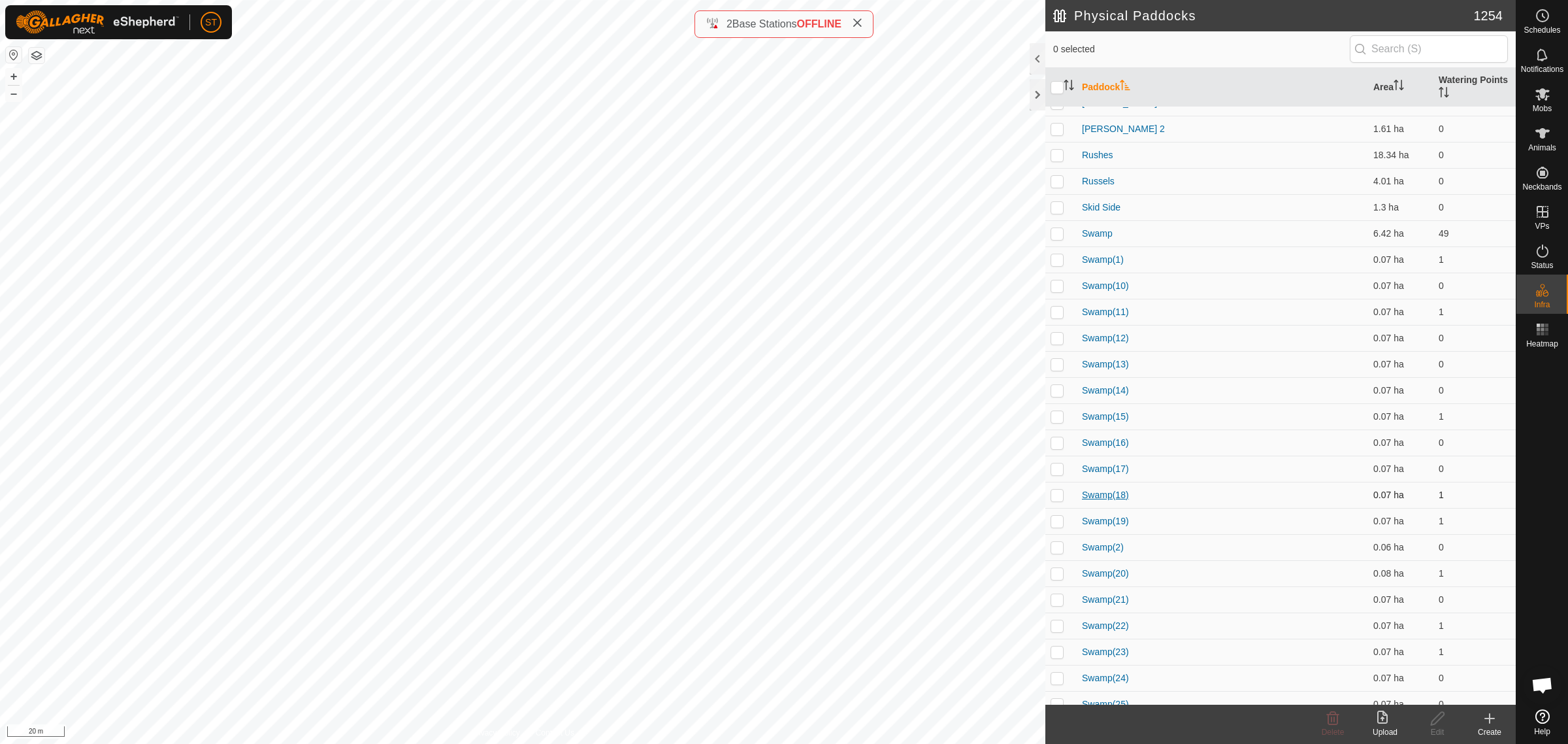
scroll to position [18991, 0]
click at [1057, 315] on p-checkbox at bounding box center [1057, 315] width 13 height 10
click at [1330, 720] on icon at bounding box center [1332, 718] width 16 height 16
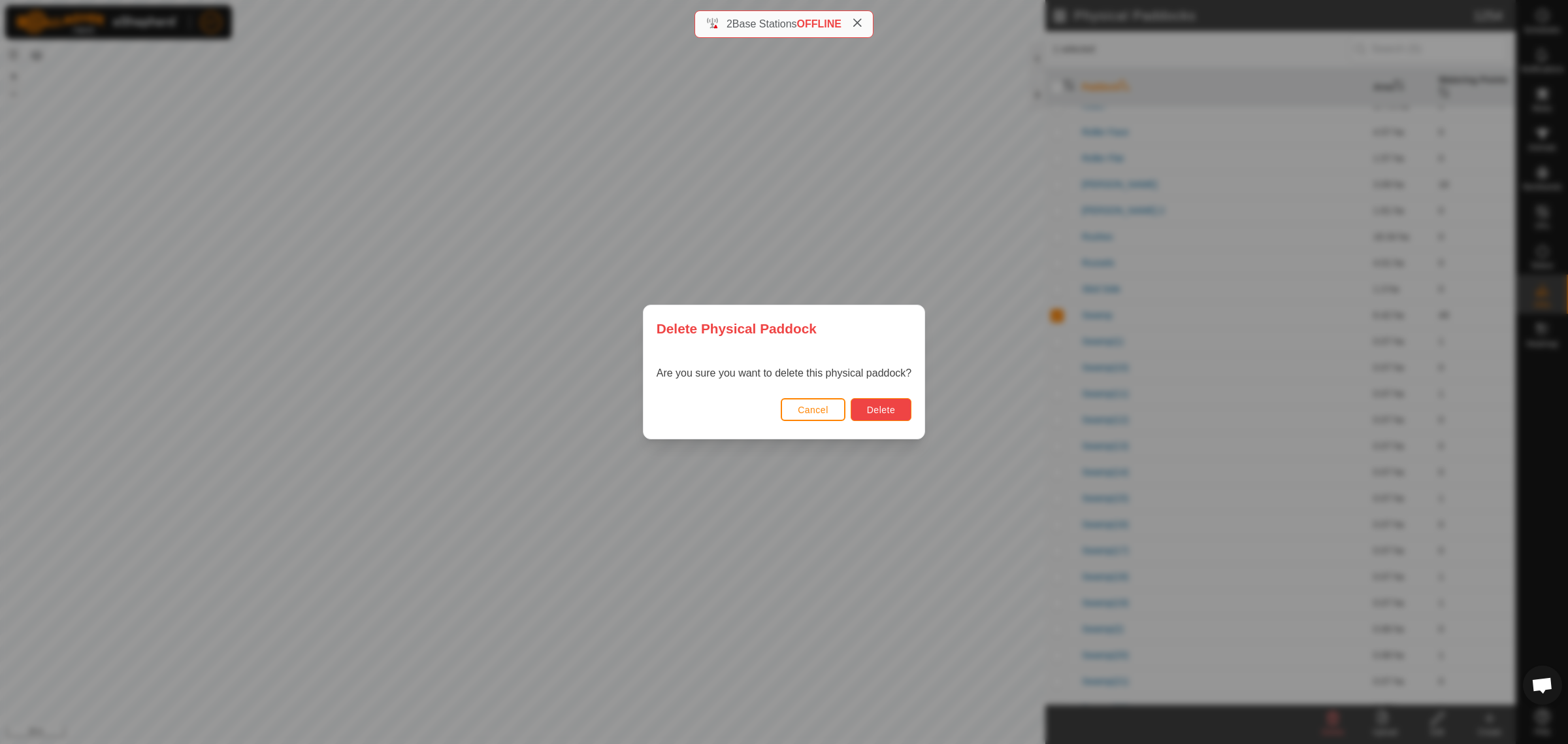
click at [885, 412] on span "Delete" at bounding box center [881, 409] width 28 height 10
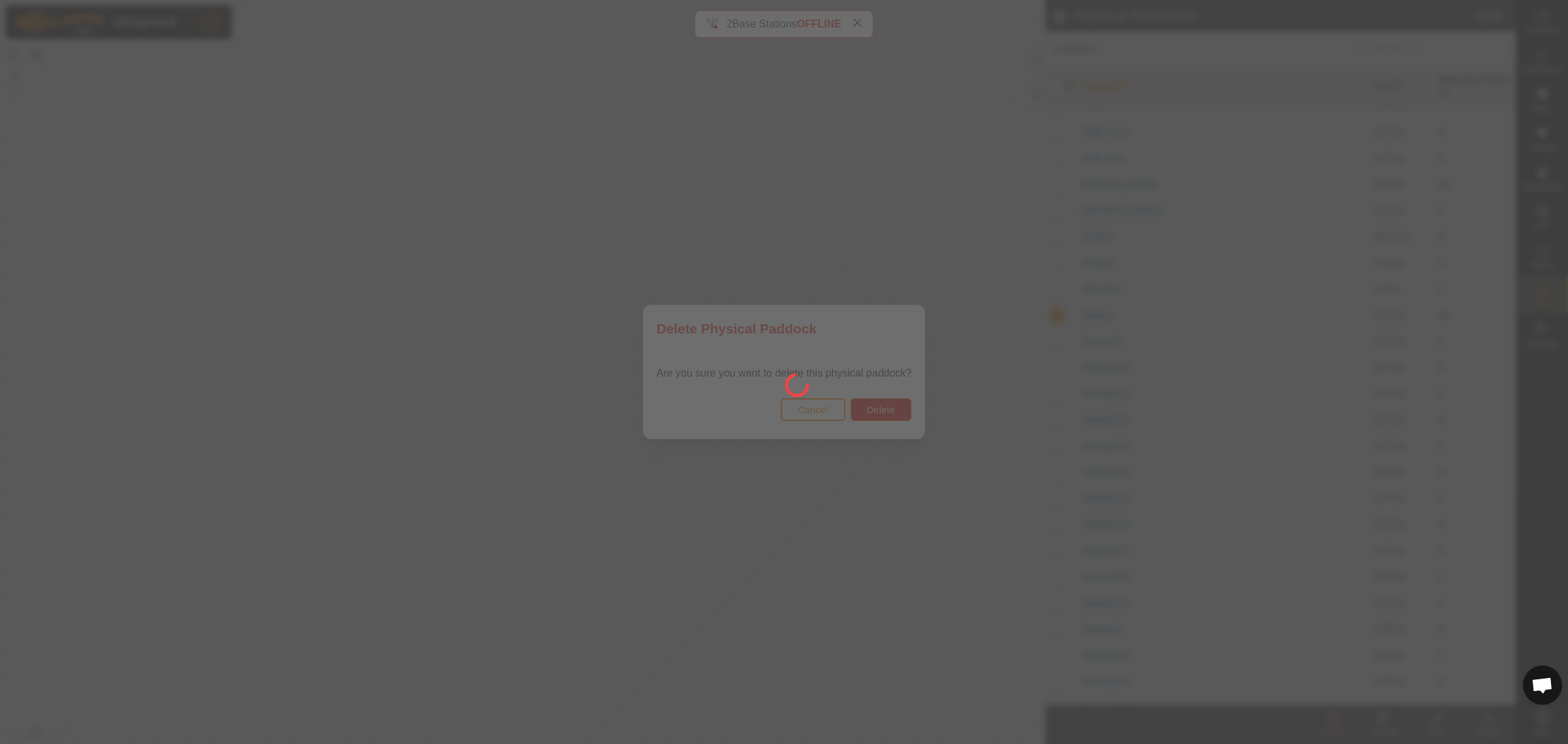
checkbox input "false"
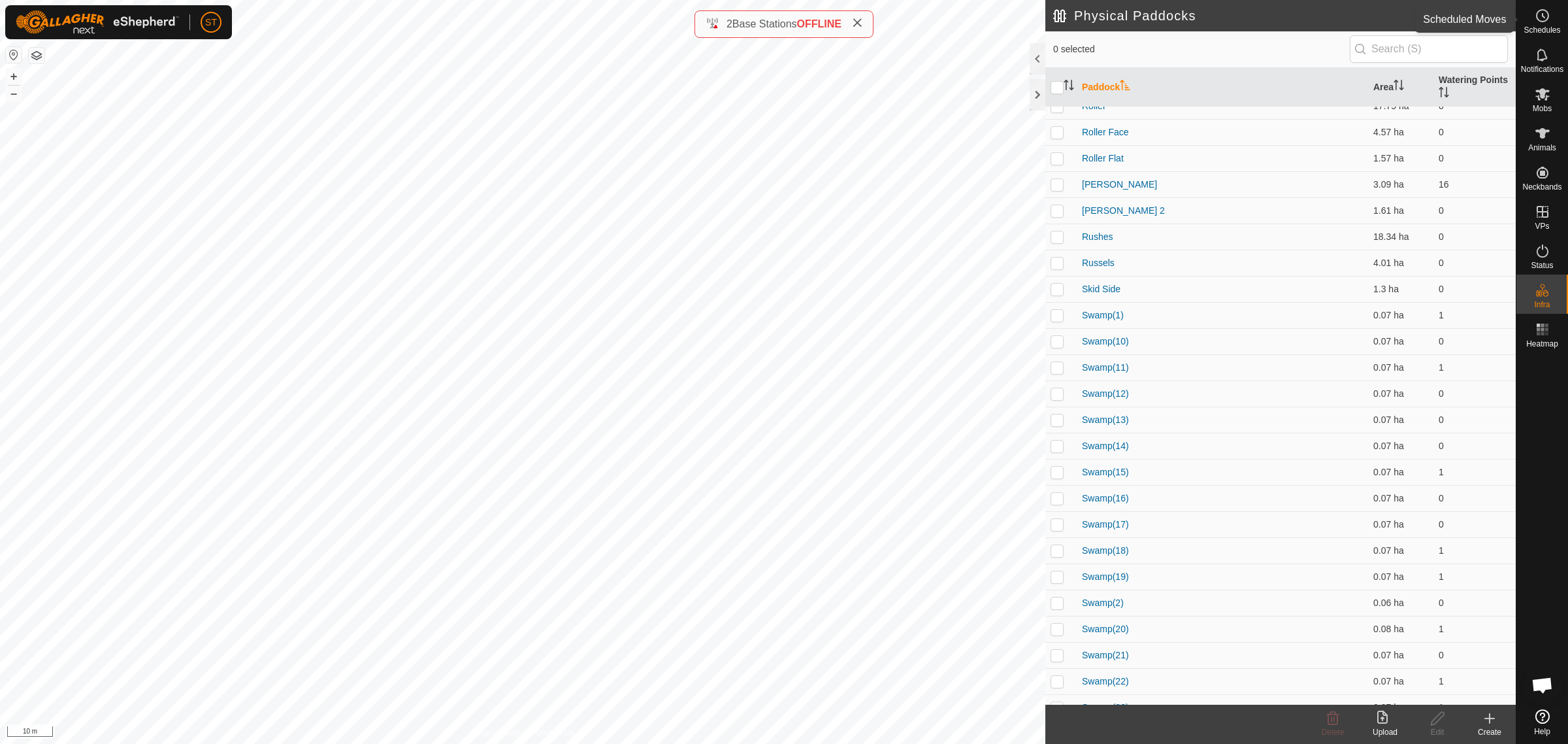
click at [1536, 21] on icon at bounding box center [1543, 15] width 16 height 16
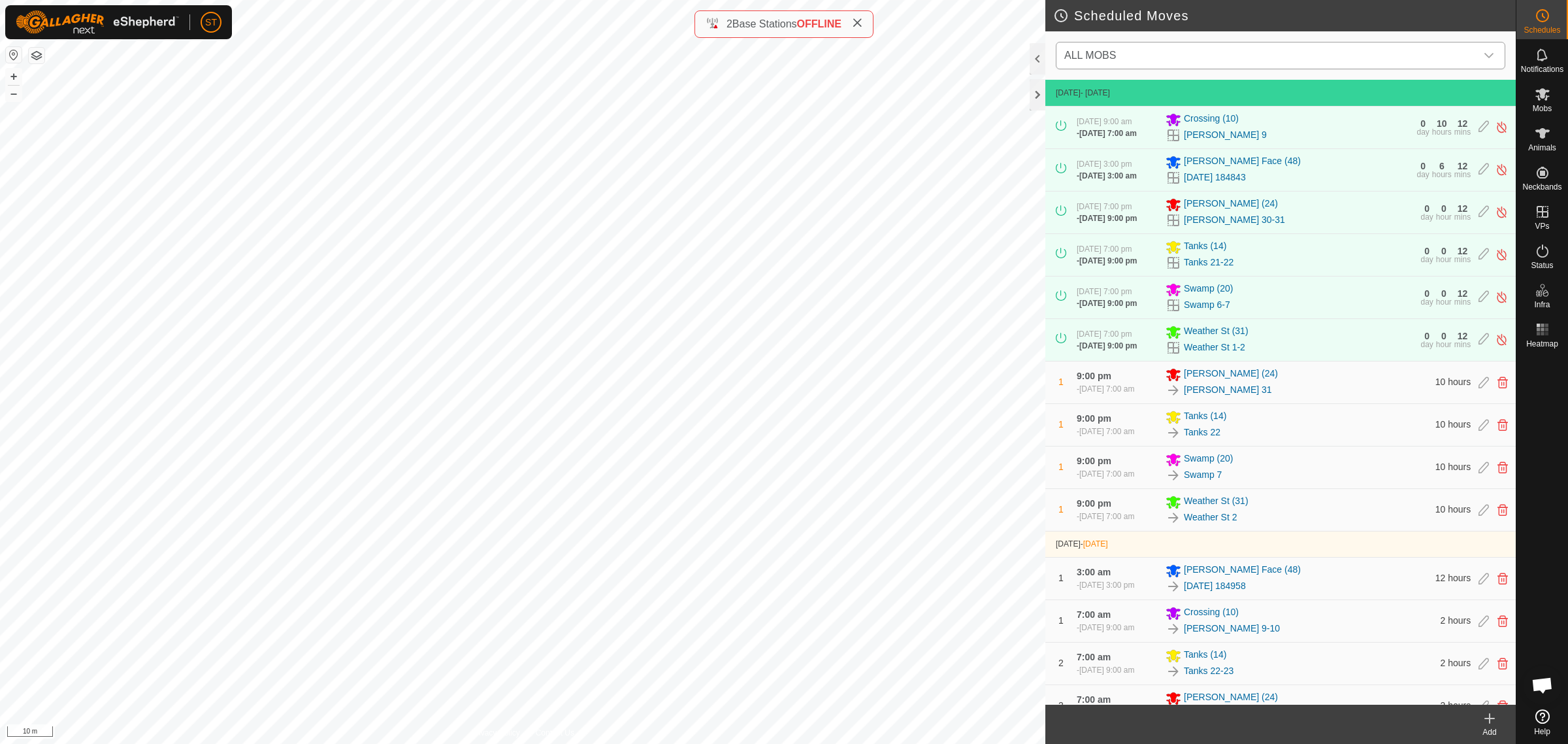
click at [1490, 56] on icon "dropdown trigger" at bounding box center [1489, 56] width 9 height 5
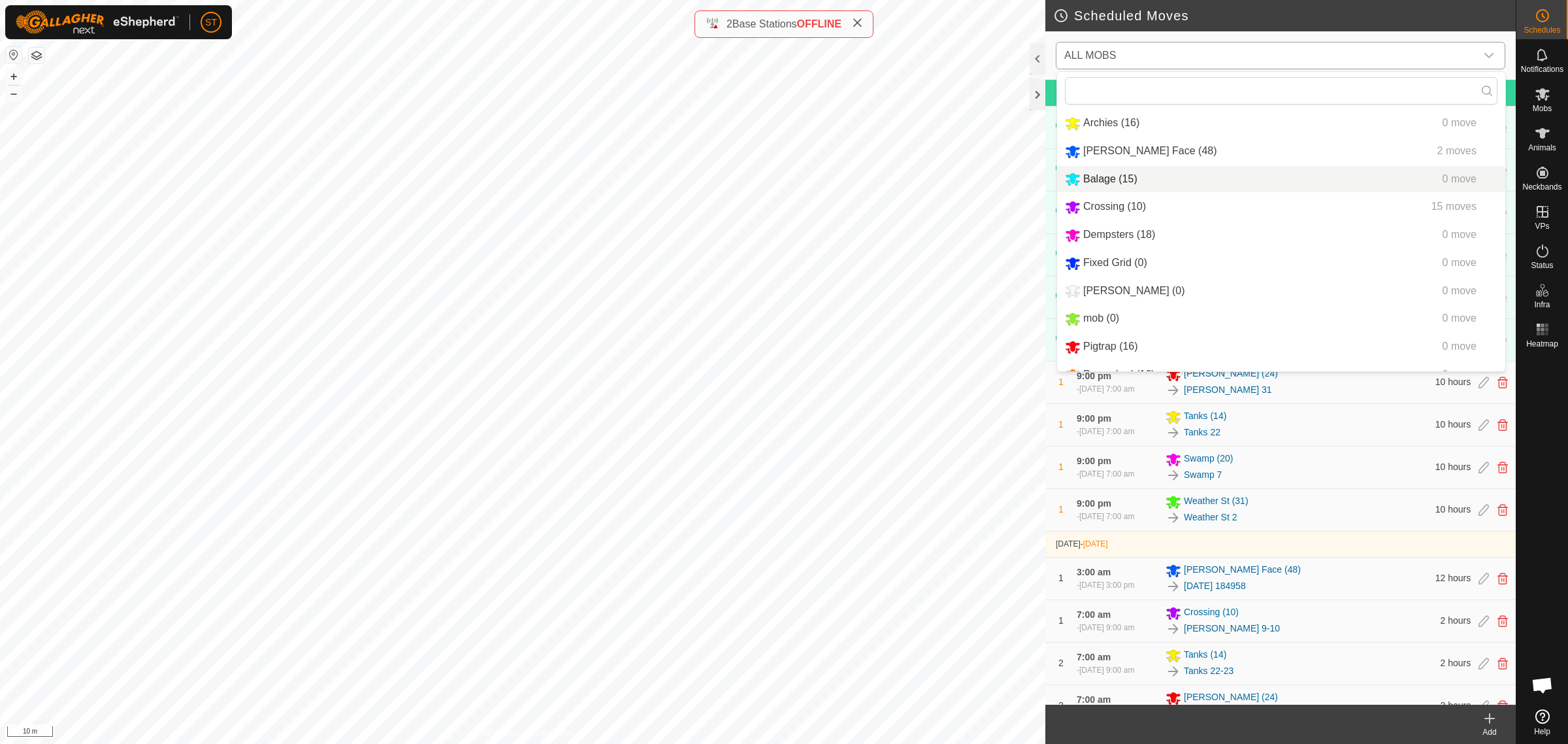
click at [1127, 181] on li "Balage (15) 0 move" at bounding box center [1281, 179] width 448 height 27
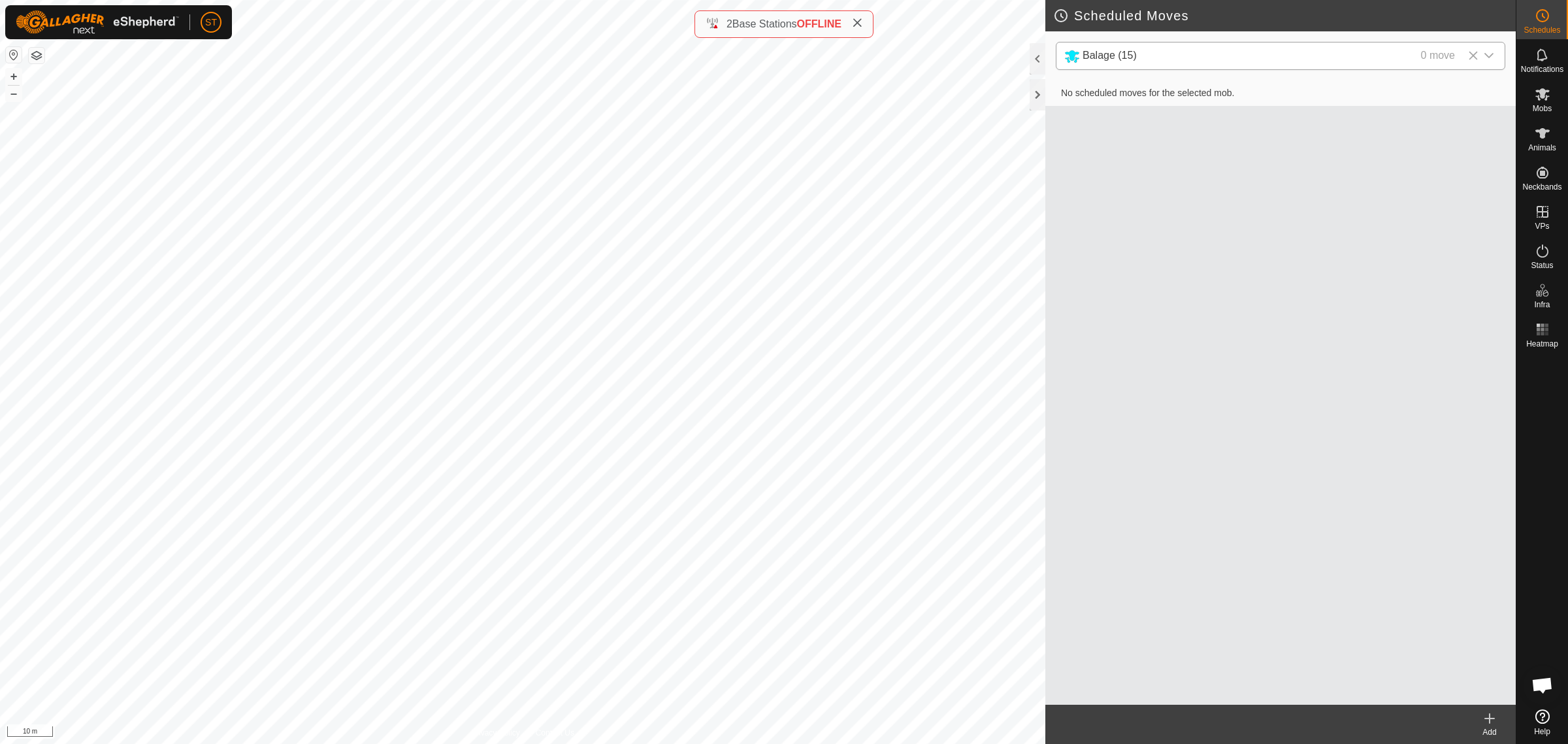
click at [1492, 727] on div "Add" at bounding box center [1489, 732] width 52 height 12
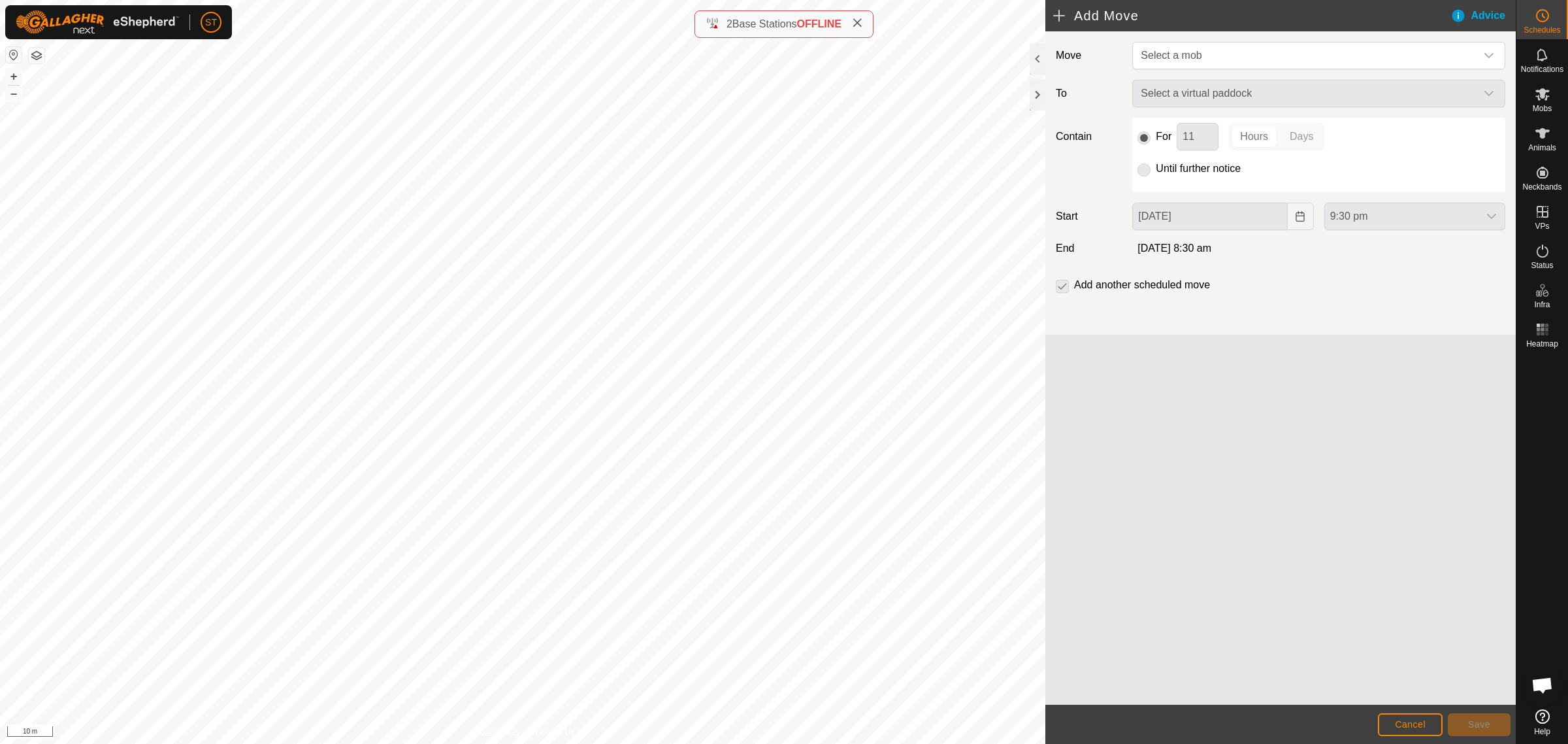
click at [1488, 92] on div "Select a virtual paddock" at bounding box center [1319, 93] width 384 height 27
click at [1482, 54] on div "dropdown trigger" at bounding box center [1489, 55] width 26 height 26
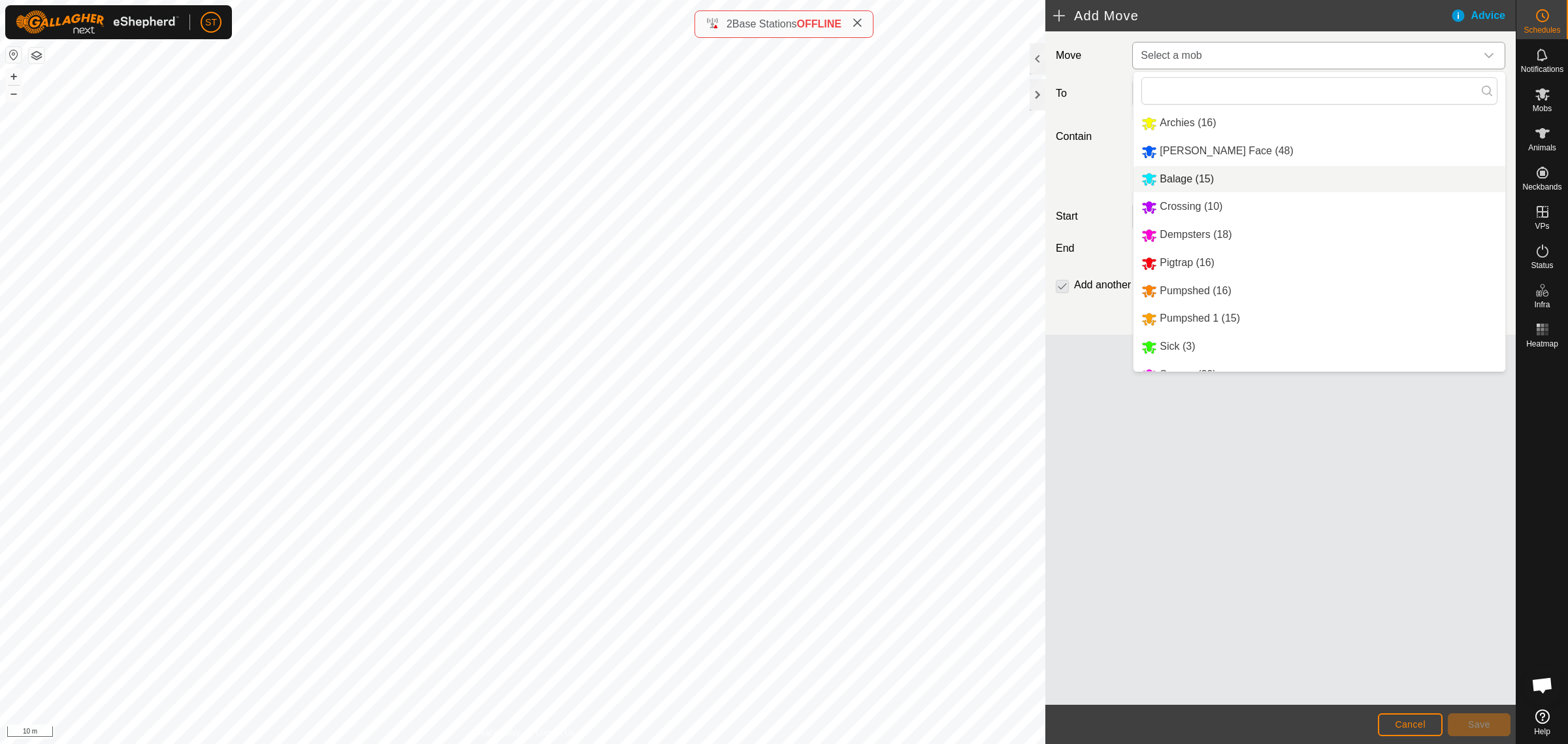
click at [1183, 181] on li "Balage (15)" at bounding box center [1319, 179] width 372 height 27
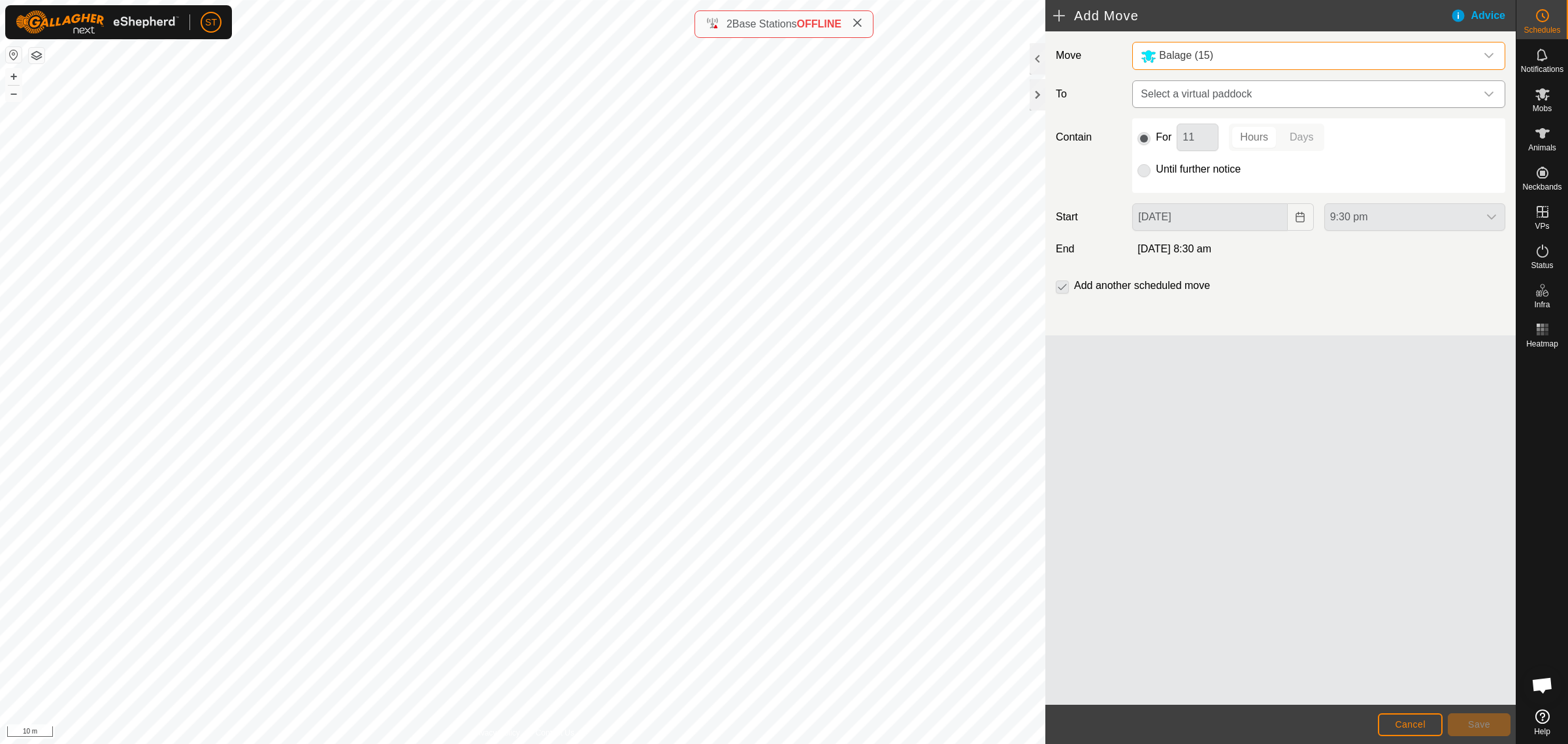
click at [1487, 94] on icon "dropdown trigger" at bounding box center [1489, 94] width 10 height 10
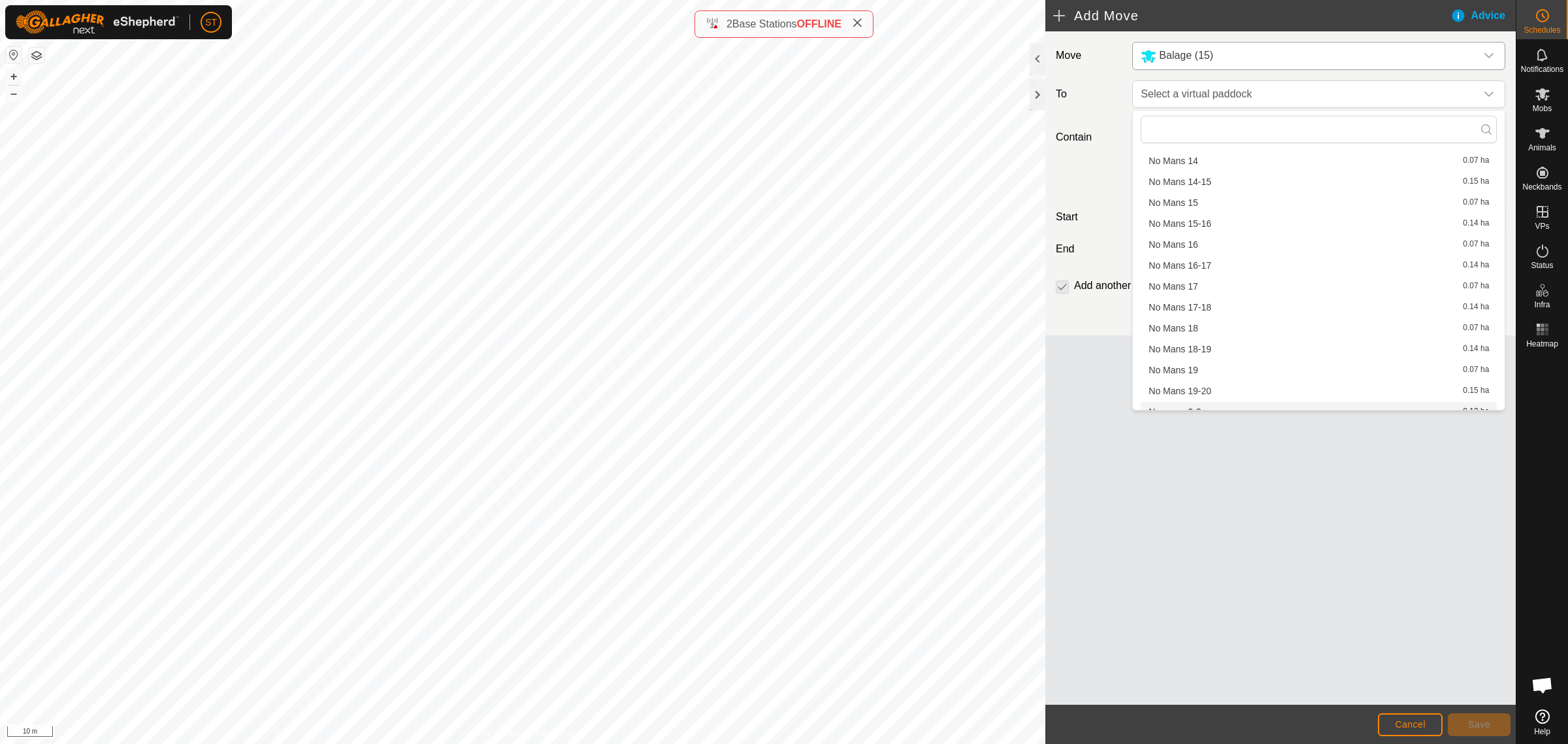
scroll to position [8495, 0]
click at [1184, 240] on li "No mans 2-3 0.13 ha" at bounding box center [1319, 248] width 356 height 19
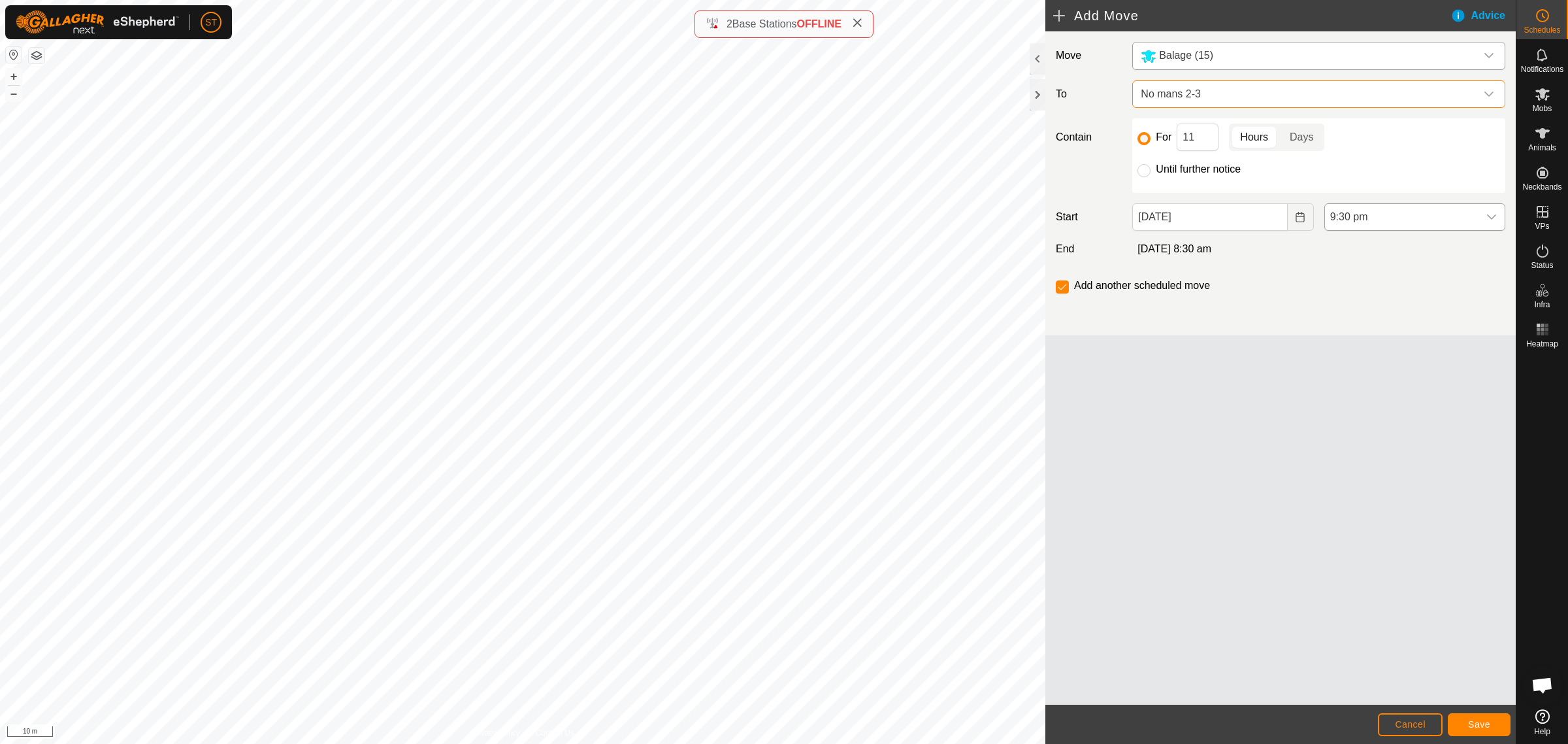
click at [1494, 216] on icon "dropdown trigger" at bounding box center [1491, 217] width 9 height 5
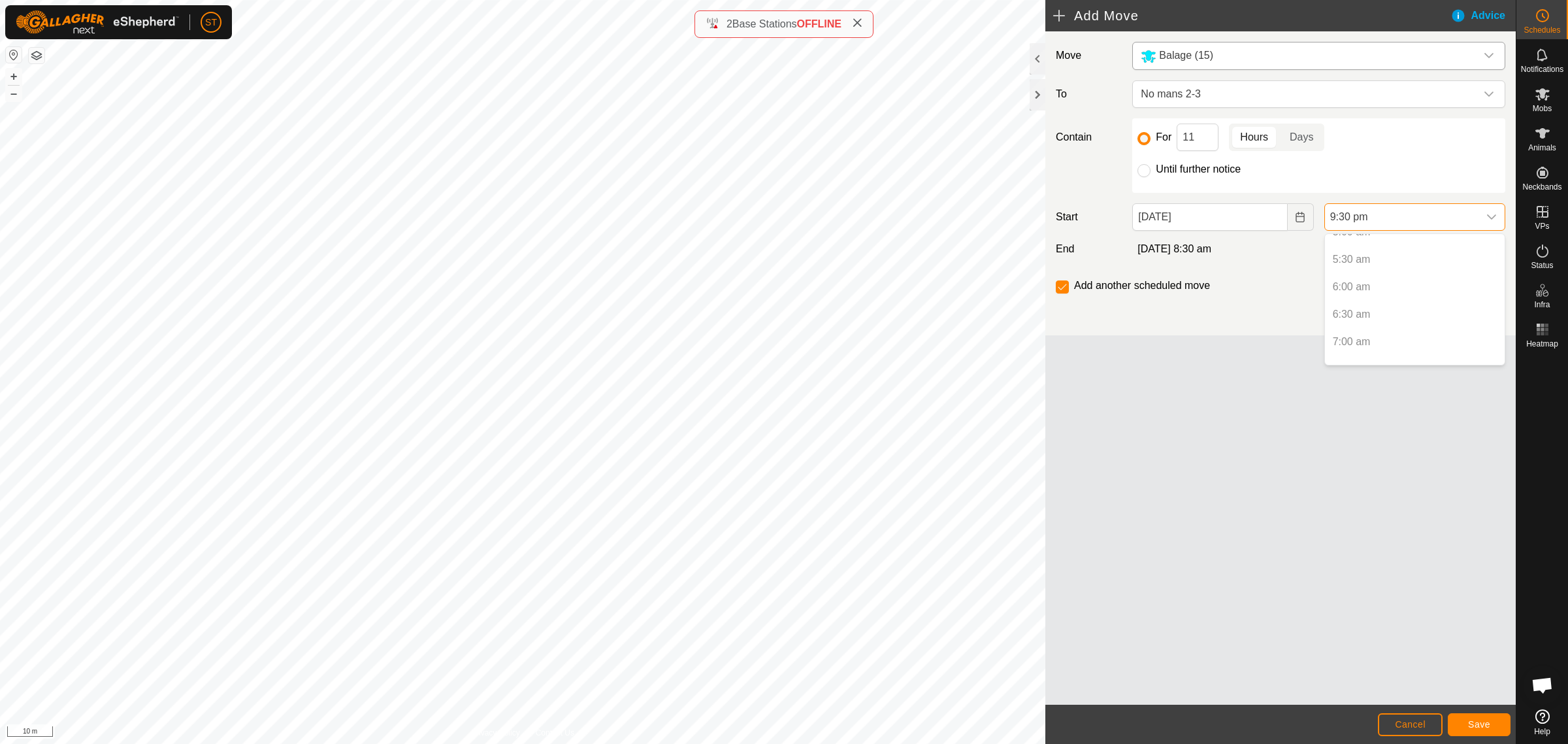
scroll to position [286, 0]
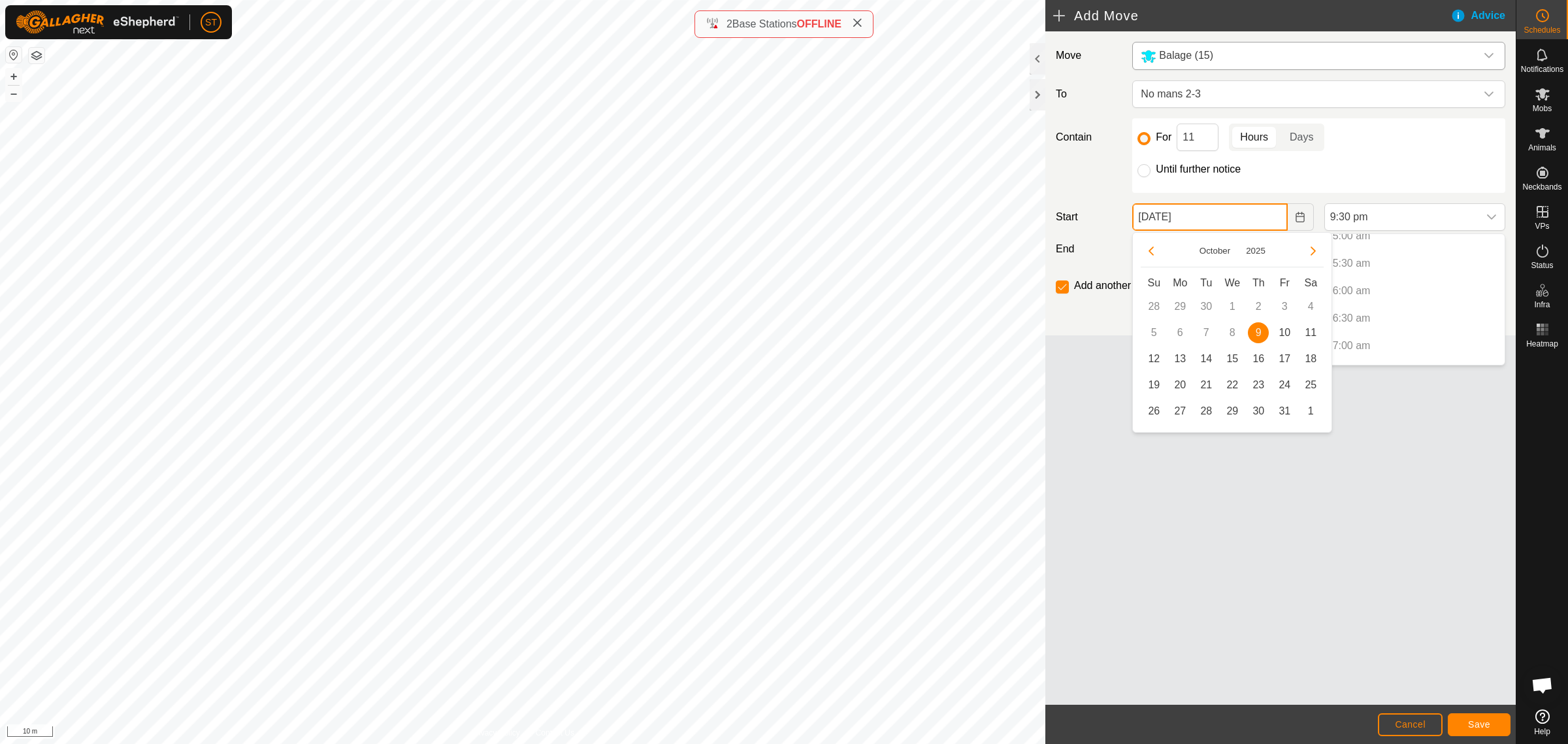
click at [1230, 227] on input "[DATE]" at bounding box center [1209, 216] width 155 height 27
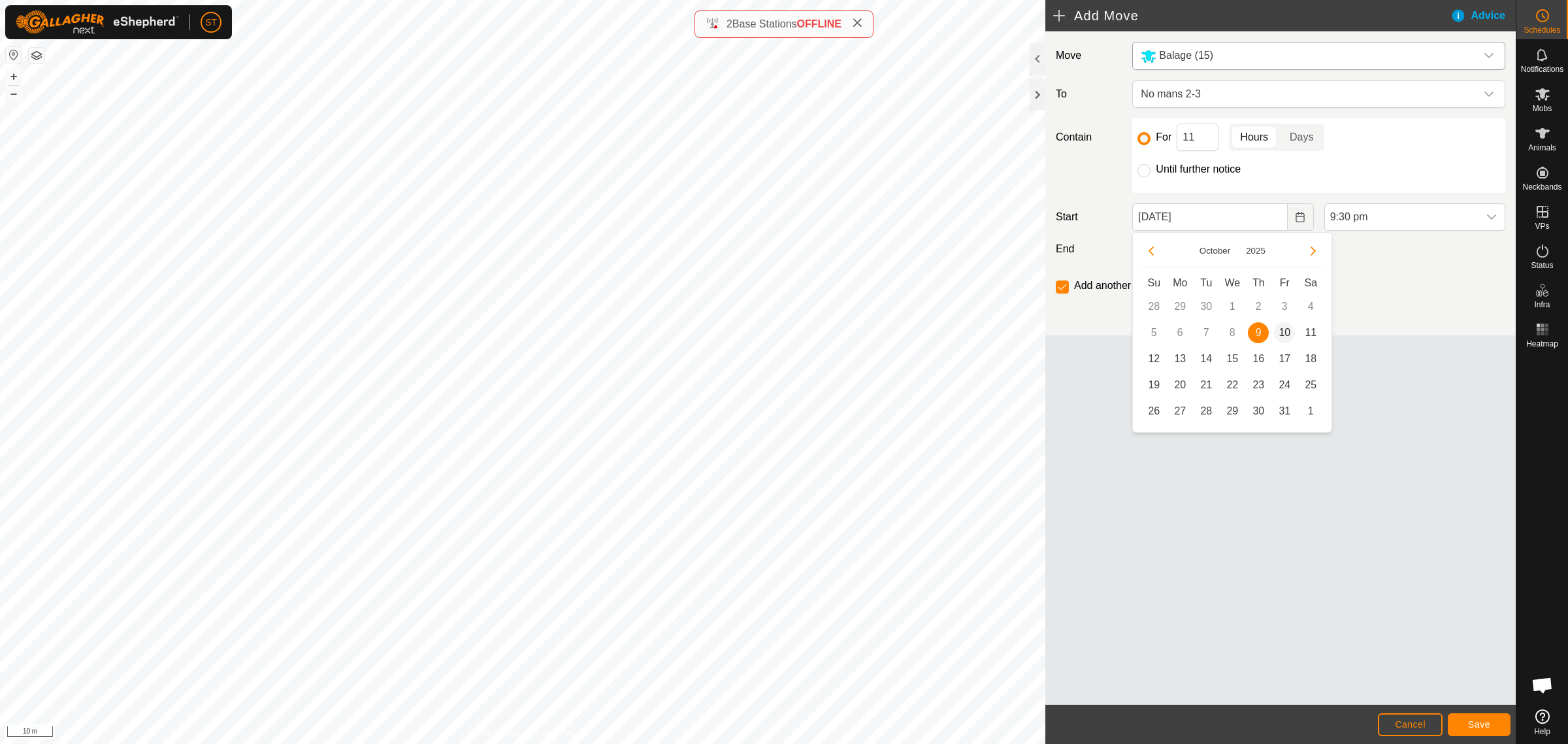
click at [1285, 331] on span "10" at bounding box center [1284, 332] width 21 height 21
type input "[DATE]"
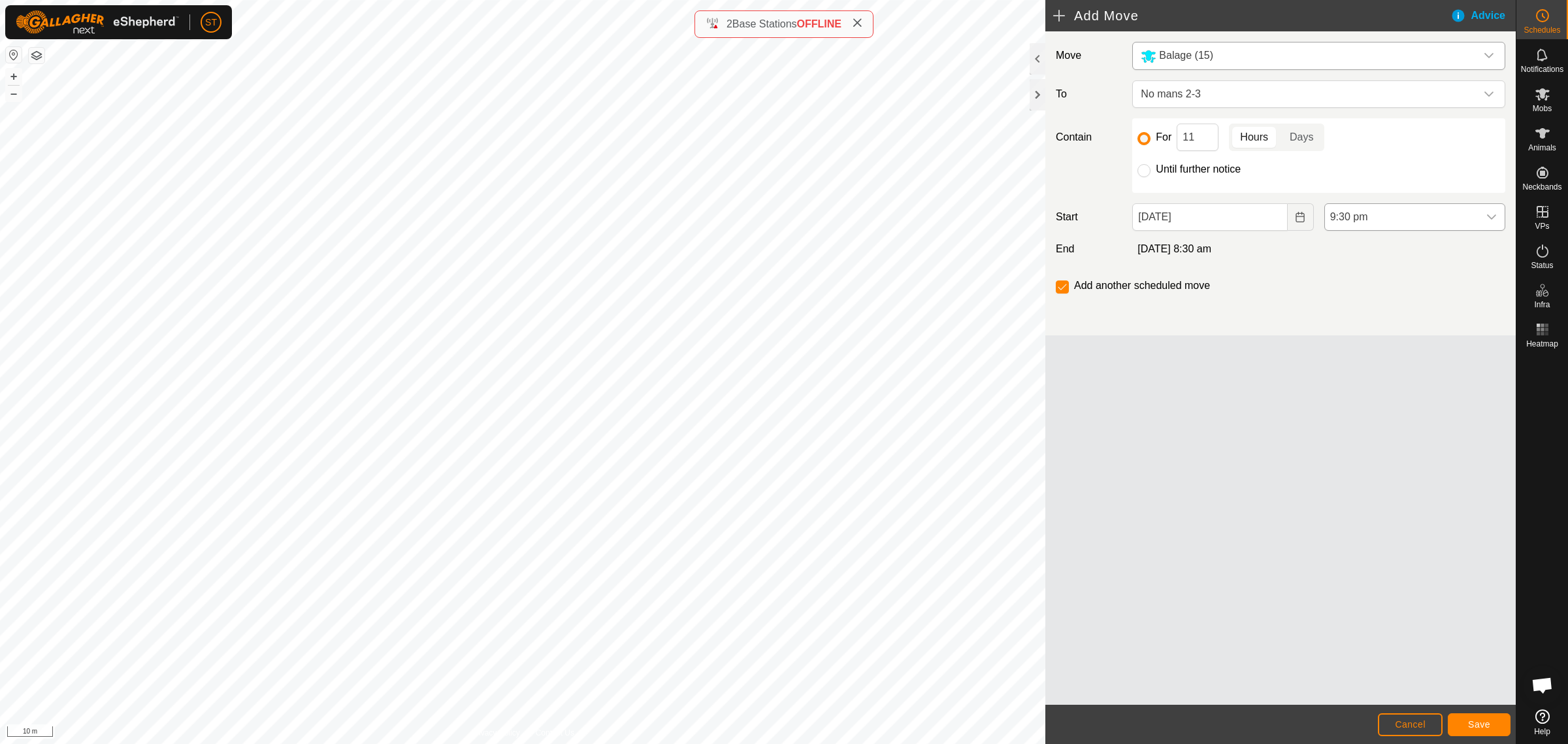
click at [1493, 220] on icon "dropdown trigger" at bounding box center [1491, 216] width 10 height 10
click at [1348, 305] on li "7:00 am" at bounding box center [1414, 304] width 180 height 26
drag, startPoint x: 1205, startPoint y: 140, endPoint x: 1186, endPoint y: 140, distance: 19.0
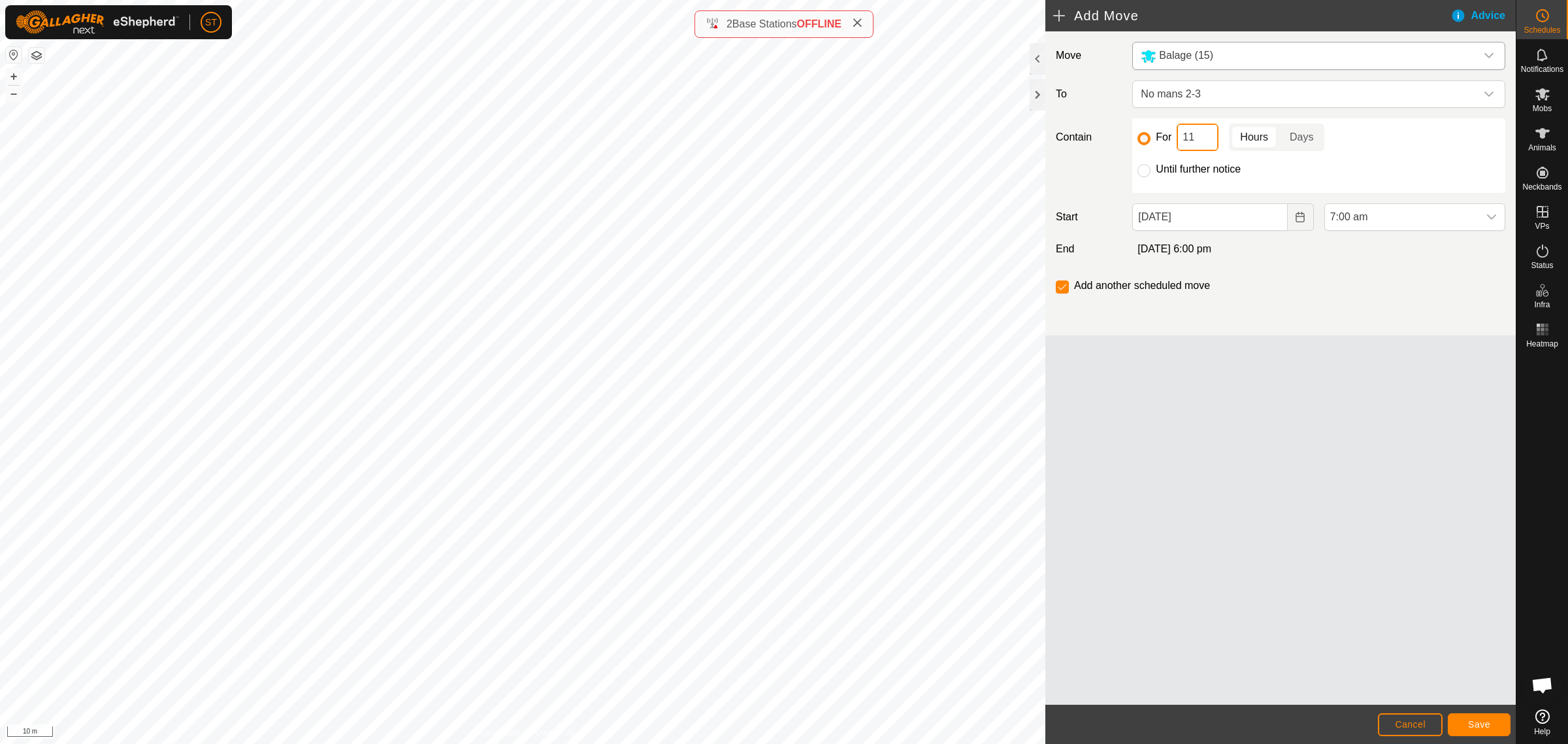
click at [1186, 140] on input "11" at bounding box center [1197, 137] width 41 height 27
click at [1194, 139] on input "11" at bounding box center [1197, 137] width 41 height 27
drag, startPoint x: 1194, startPoint y: 139, endPoint x: 1170, endPoint y: 140, distance: 24.0
click at [1170, 140] on div "For 11 Hours Days" at bounding box center [1319, 137] width 363 height 27
type input "2"
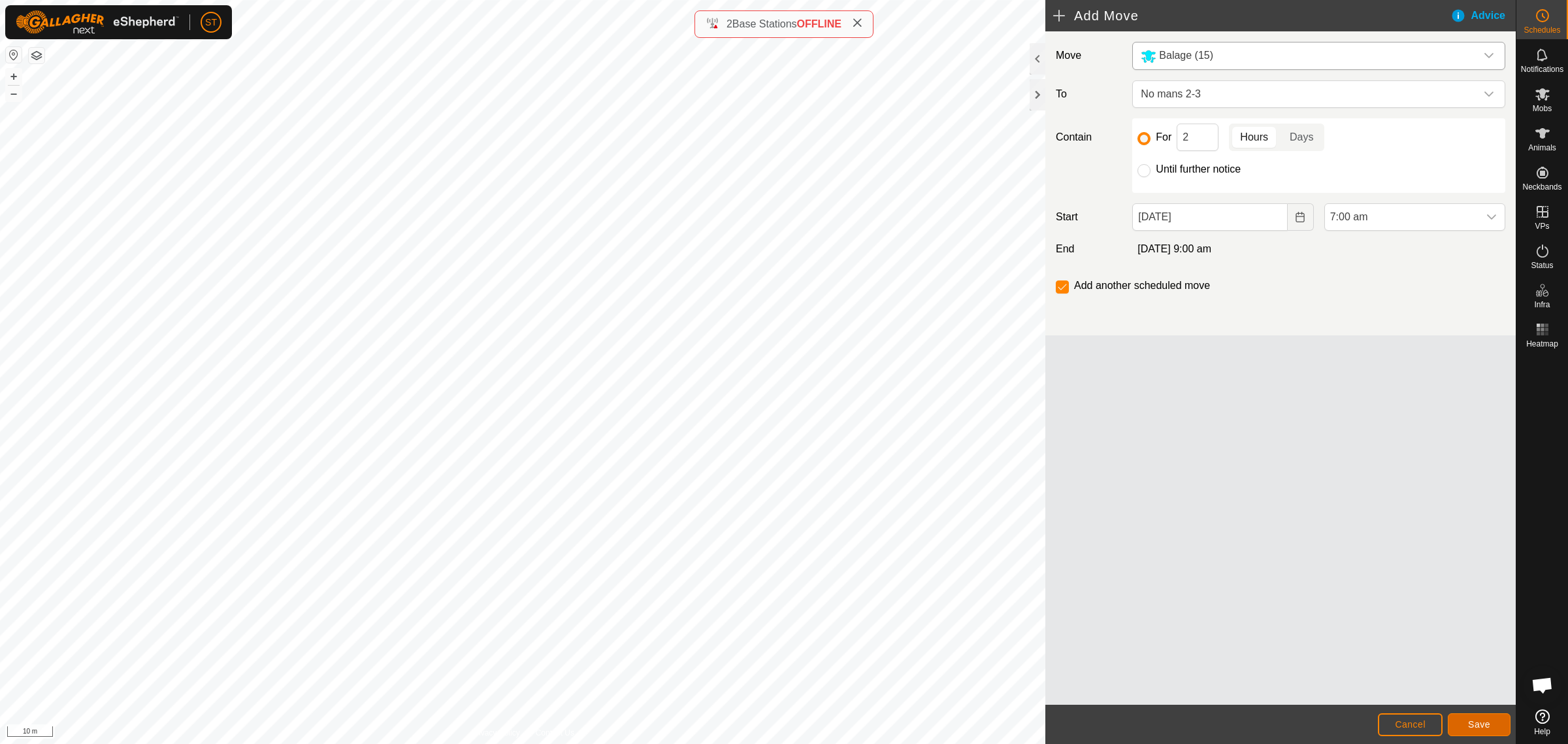
click at [1460, 719] on button "Save" at bounding box center [1479, 724] width 63 height 23
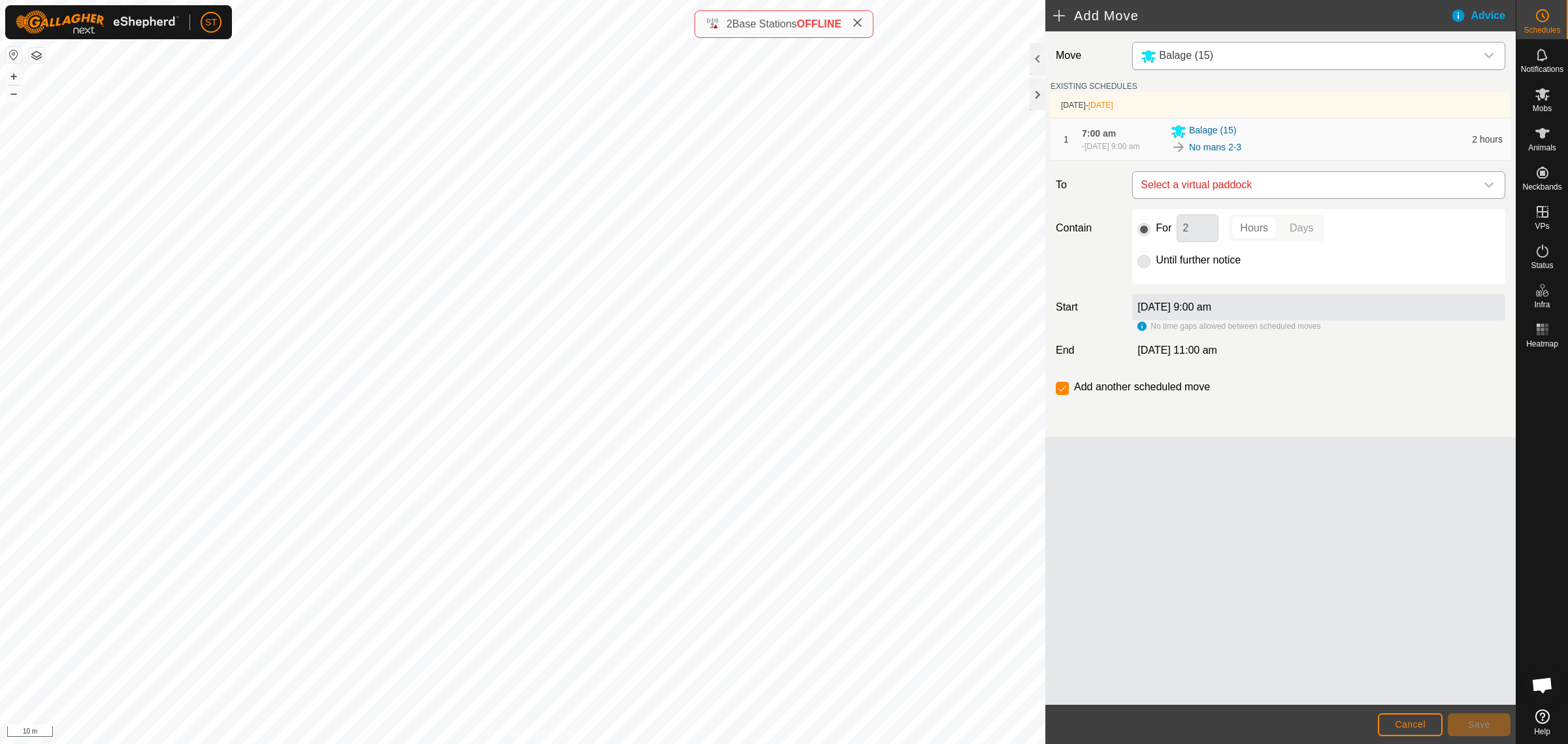
click at [1493, 184] on icon "dropdown trigger" at bounding box center [1489, 185] width 9 height 5
click at [1374, 446] on div "Move Balage (15) EXISTING SCHEDULES [DATE] - [DATE] 1 7:00 am [DATE], 9:00 am B…" at bounding box center [1281, 368] width 471 height 673
click at [1492, 189] on icon "dropdown trigger" at bounding box center [1489, 185] width 10 height 10
click at [1213, 511] on div "Move Balage (15) EXISTING SCHEDULES [DATE] - [DATE] 1 7:00 am [DATE], 9:00 am B…" at bounding box center [1281, 368] width 471 height 673
click at [1062, 387] on input "checkbox" at bounding box center [1062, 387] width 13 height 13
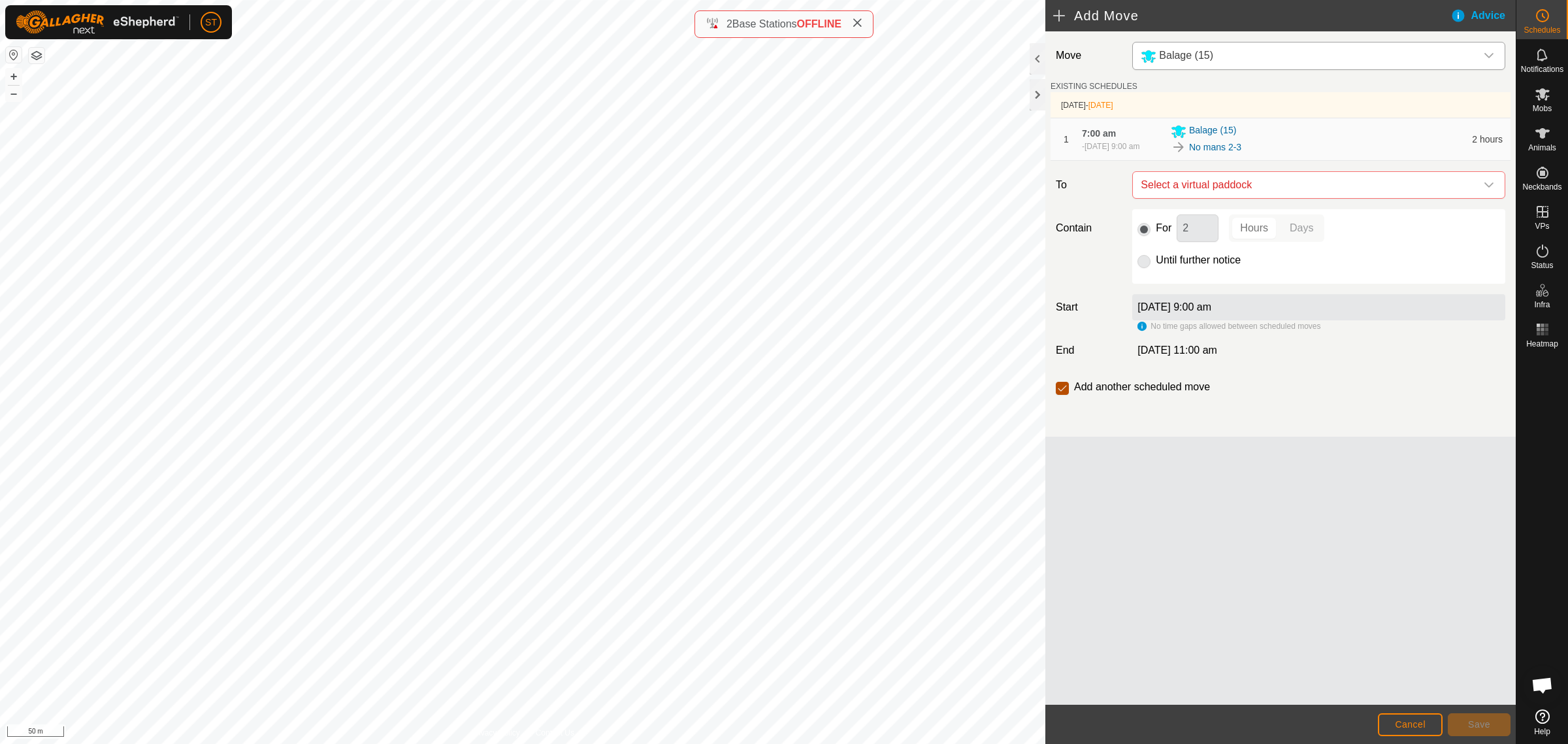
checkbox input "false"
click at [1393, 721] on button "Cancel" at bounding box center [1410, 724] width 65 height 23
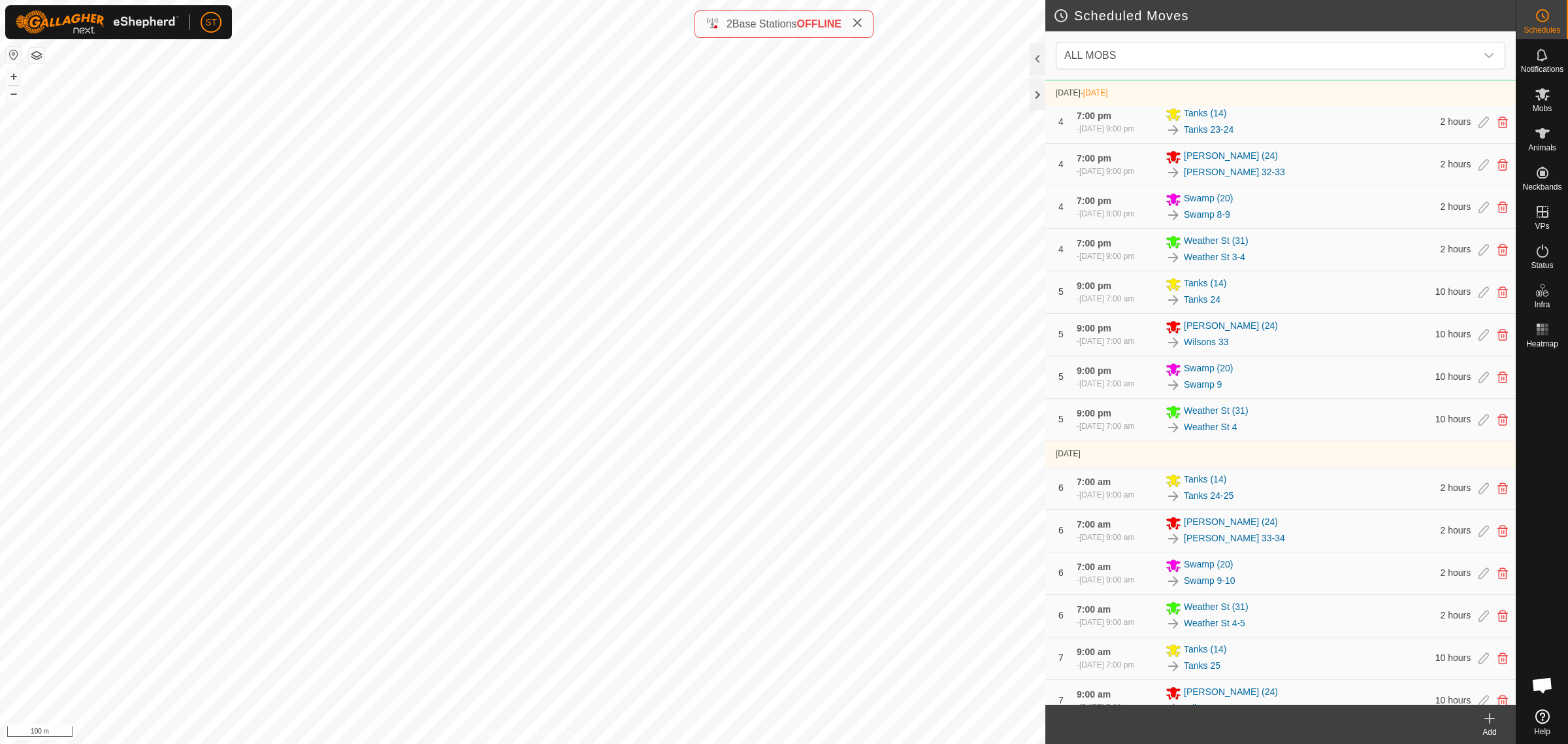
scroll to position [210, 0]
